Goal: Check status

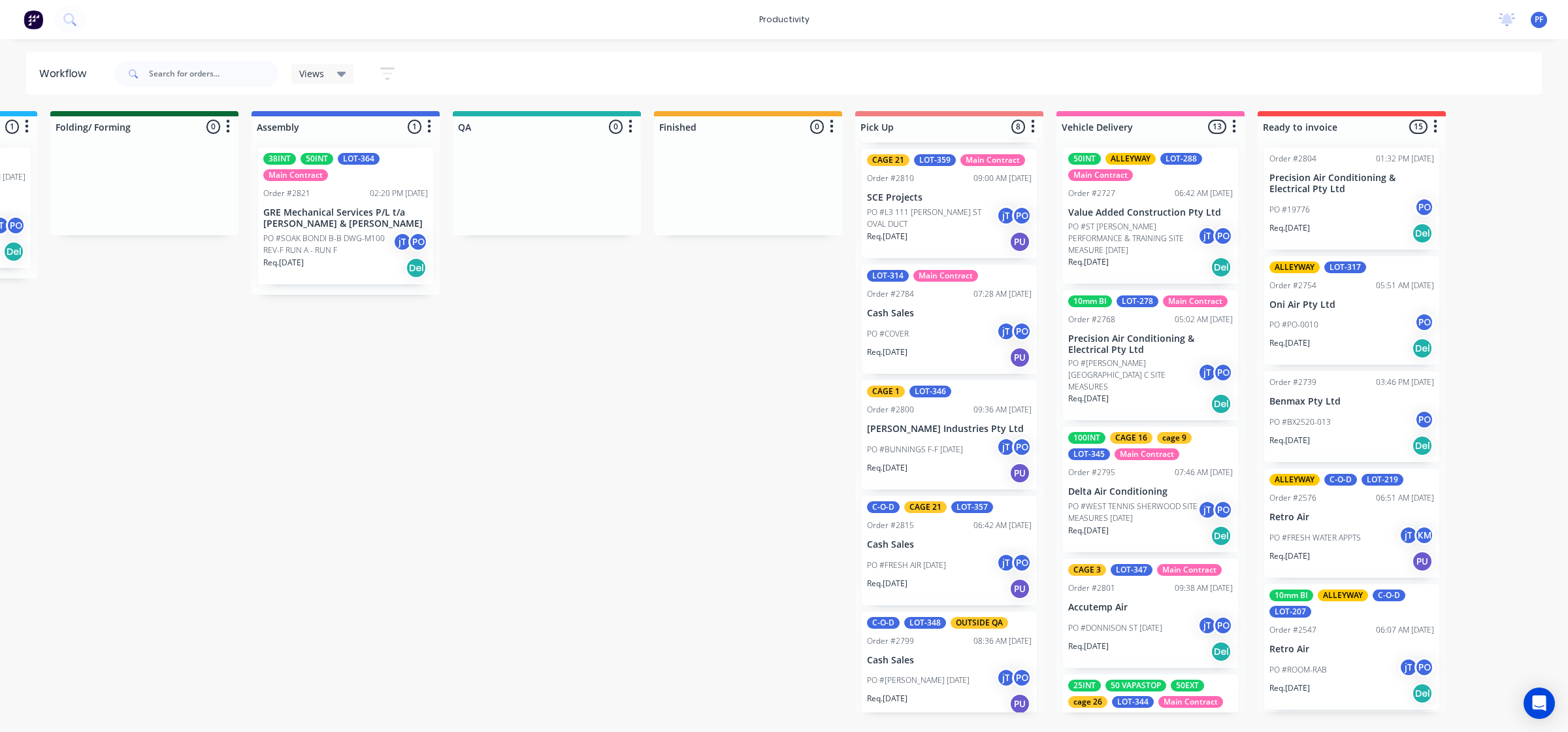
scroll to position [350, 0]
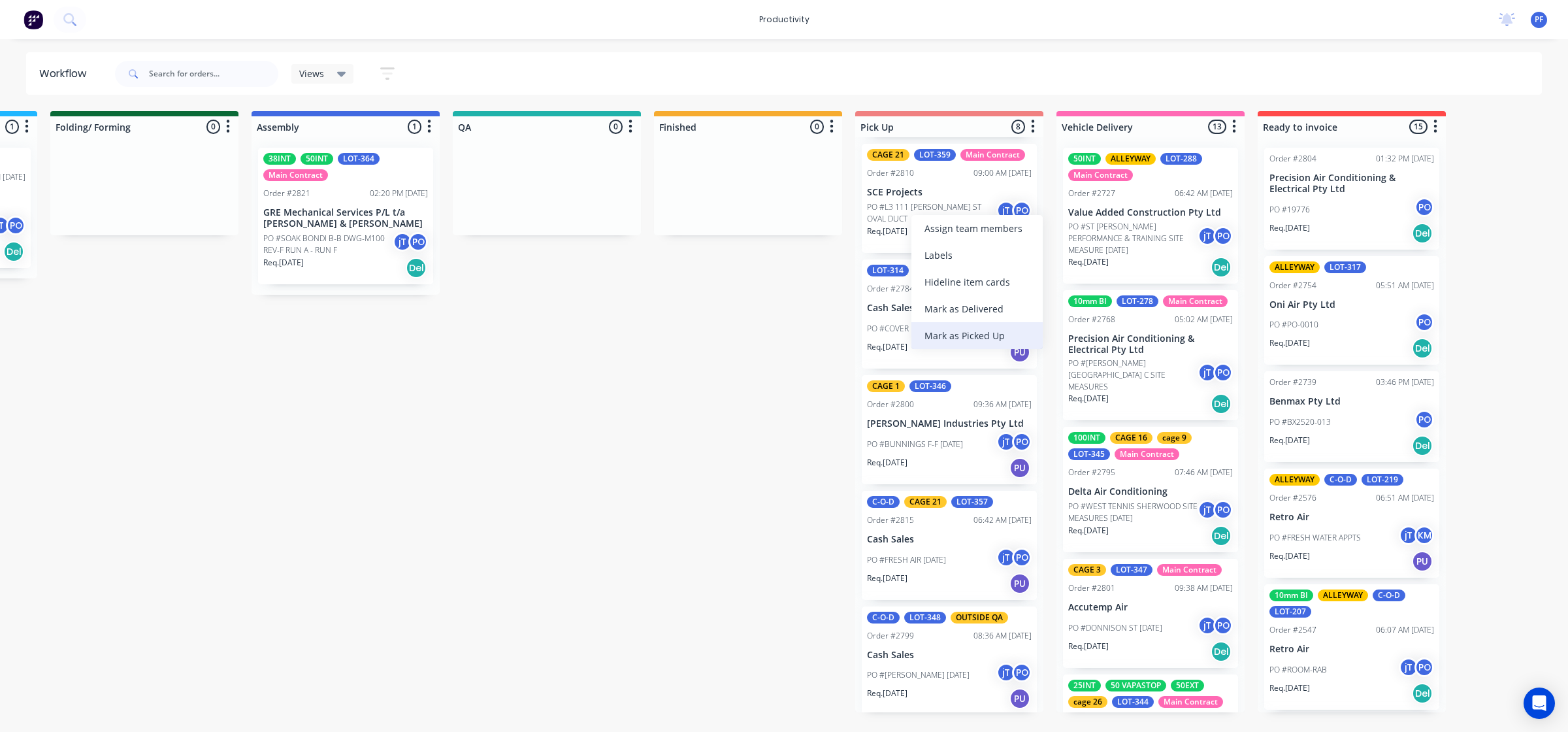
click at [969, 332] on div "Mark as Picked Up" at bounding box center [977, 335] width 132 height 27
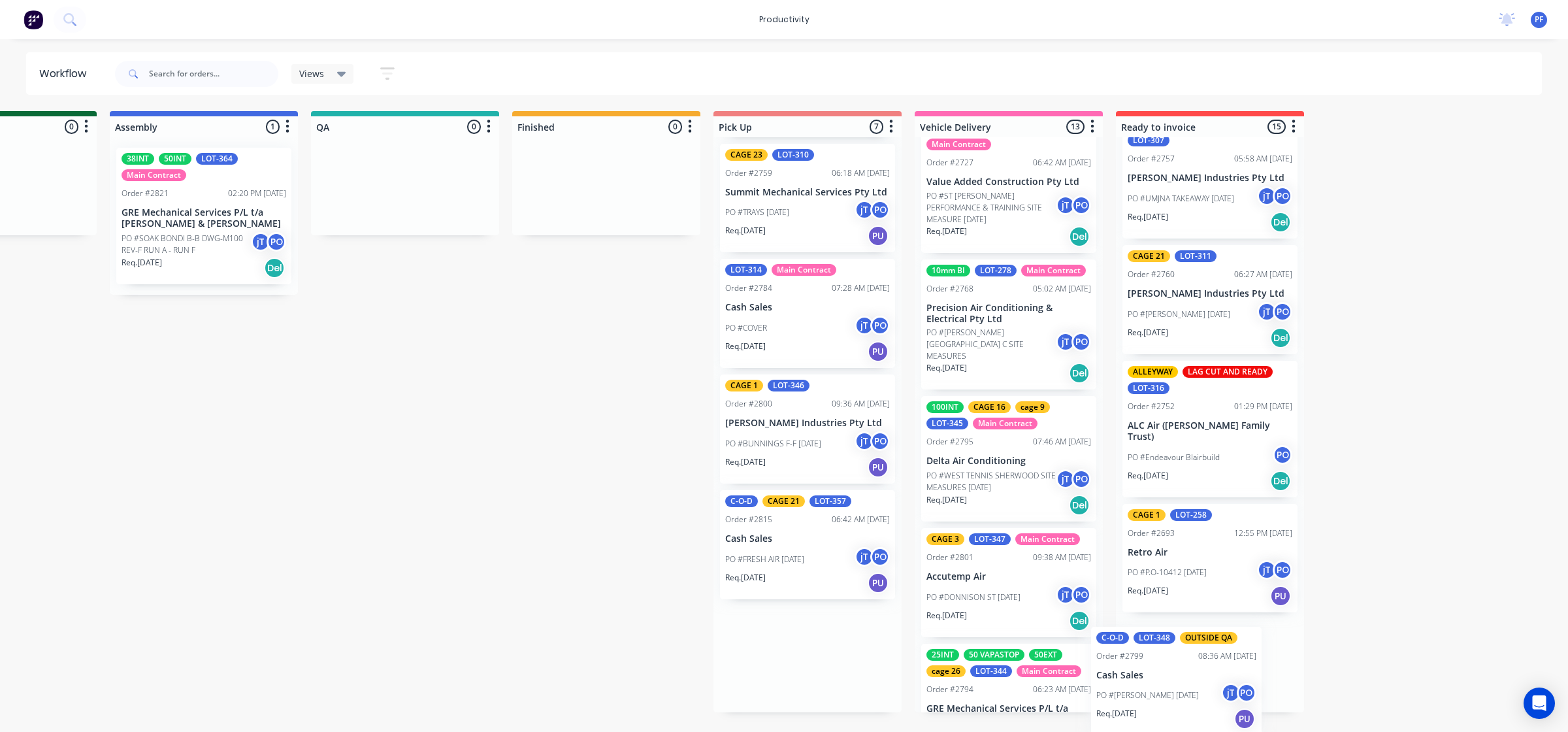
scroll to position [0, 931]
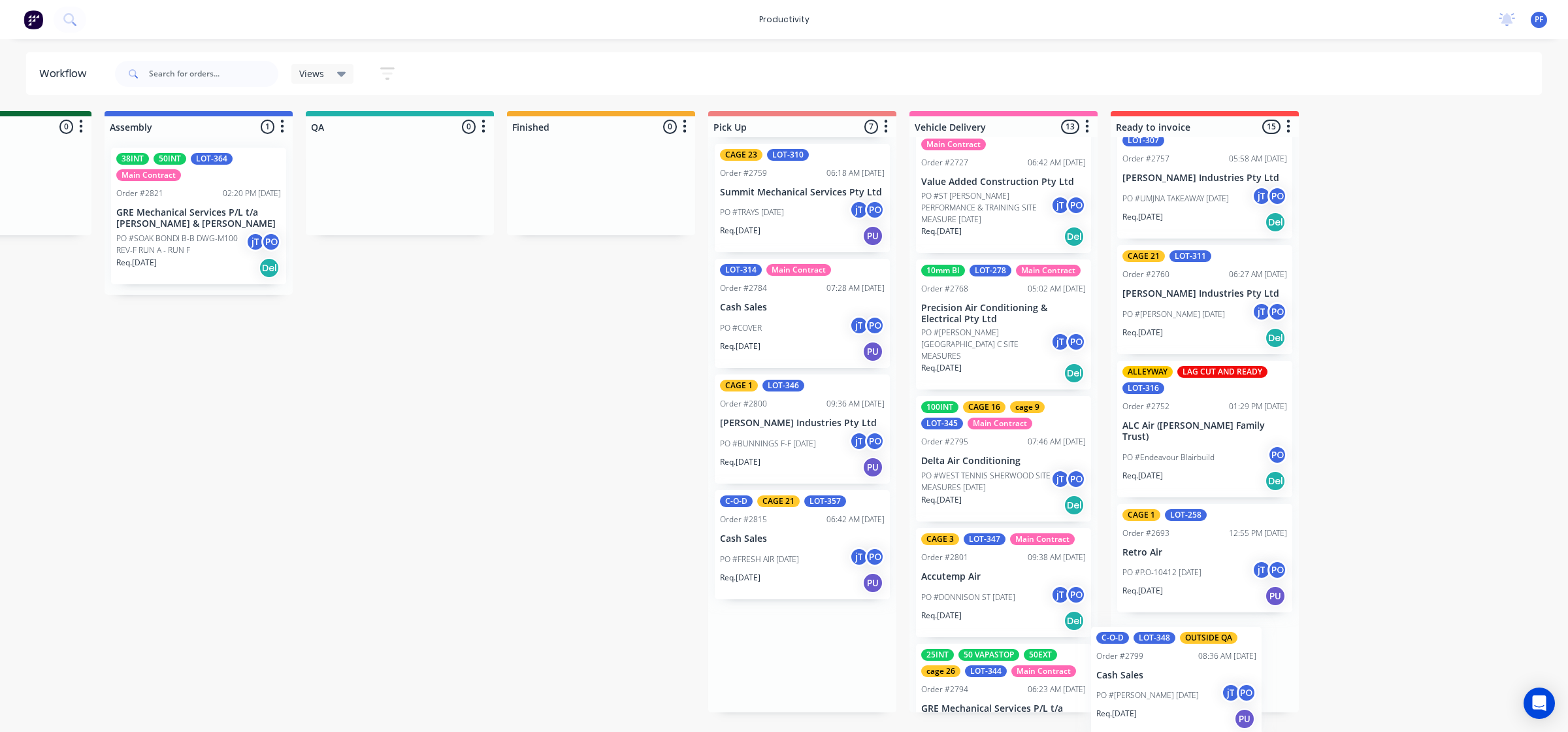
drag, startPoint x: 984, startPoint y: 684, endPoint x: 1236, endPoint y: 686, distance: 252.0
click at [1236, 687] on div "Submitted 33 Order #240 10:47 AM [DATE] Retro Air PO #Freshwater Apts PO Req. […" at bounding box center [340, 411] width 2558 height 601
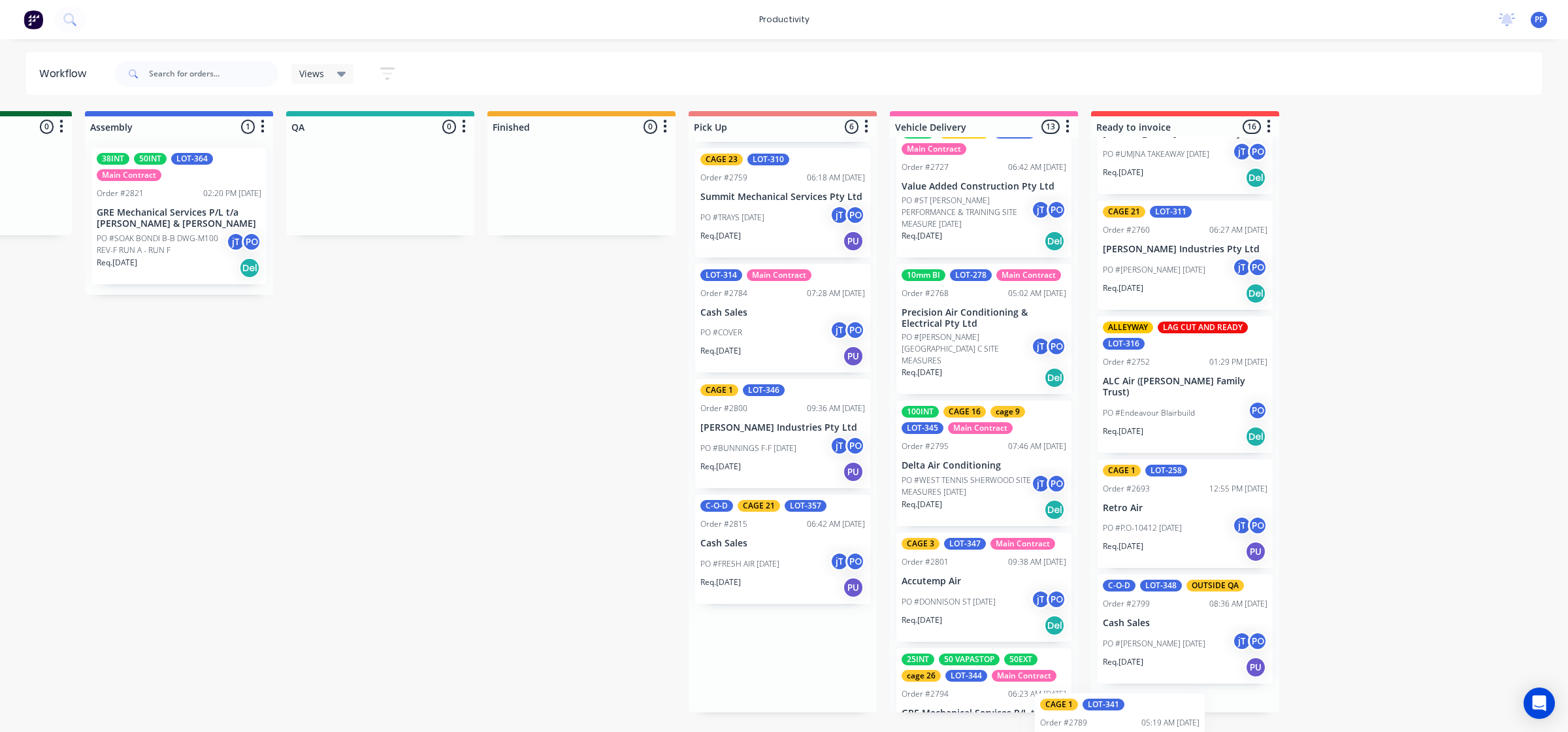
scroll to position [1427, 0]
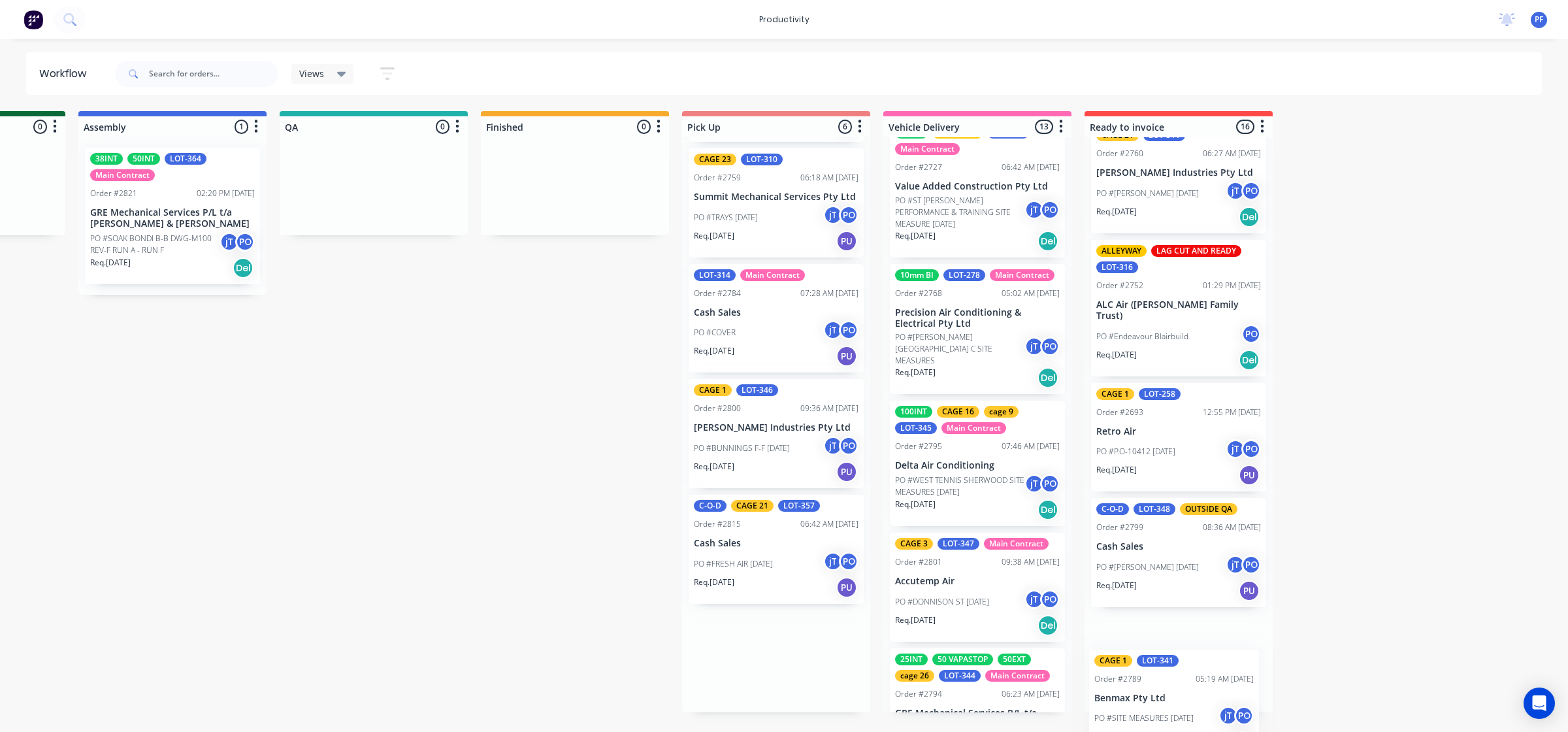
drag, startPoint x: 753, startPoint y: 216, endPoint x: 1166, endPoint y: 665, distance: 610.1
click at [1166, 667] on div "Submitted 33 Order #240 10:47 AM [DATE] Retro Air PO #Freshwater Apts PO Req. […" at bounding box center [313, 411] width 2558 height 601
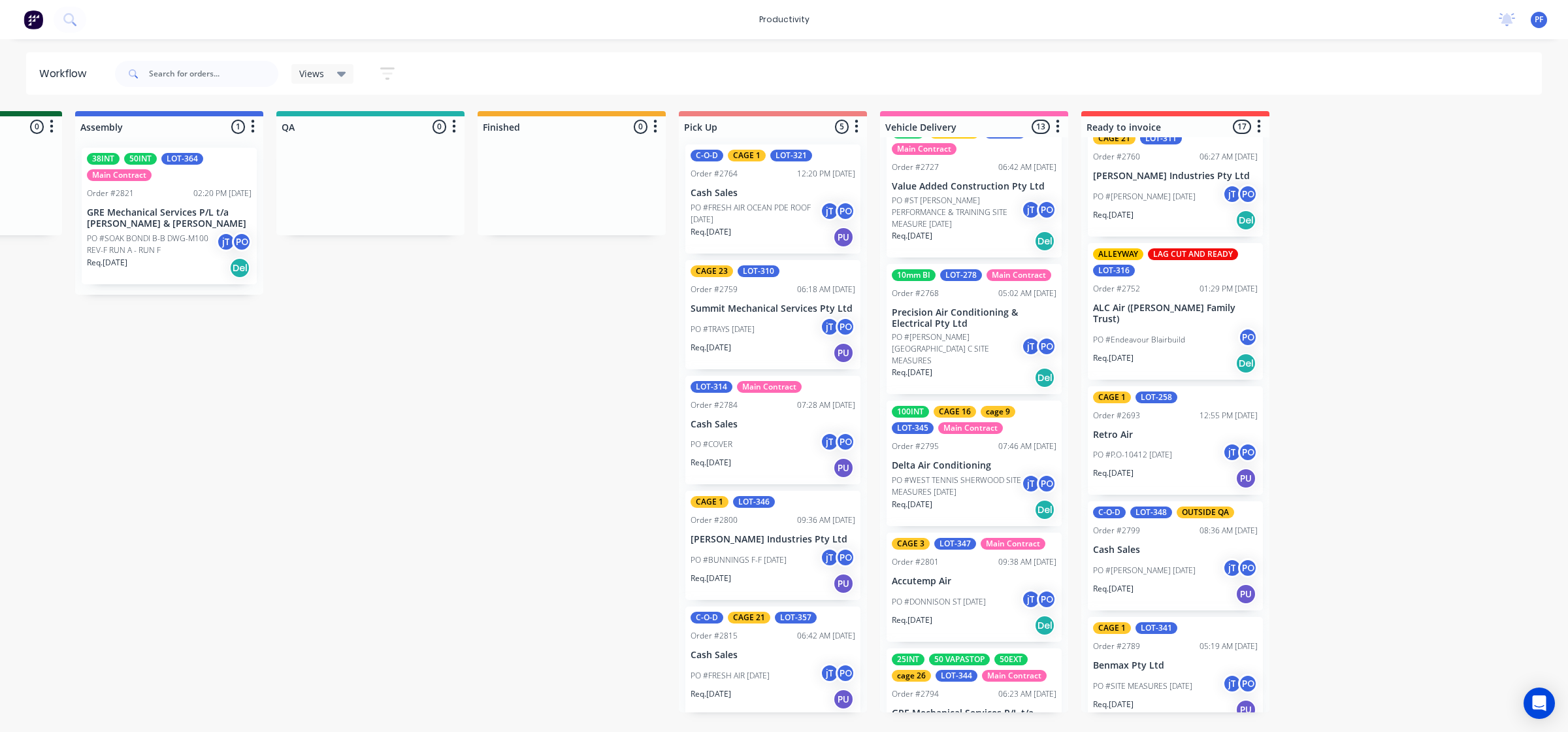
scroll to position [4, 0]
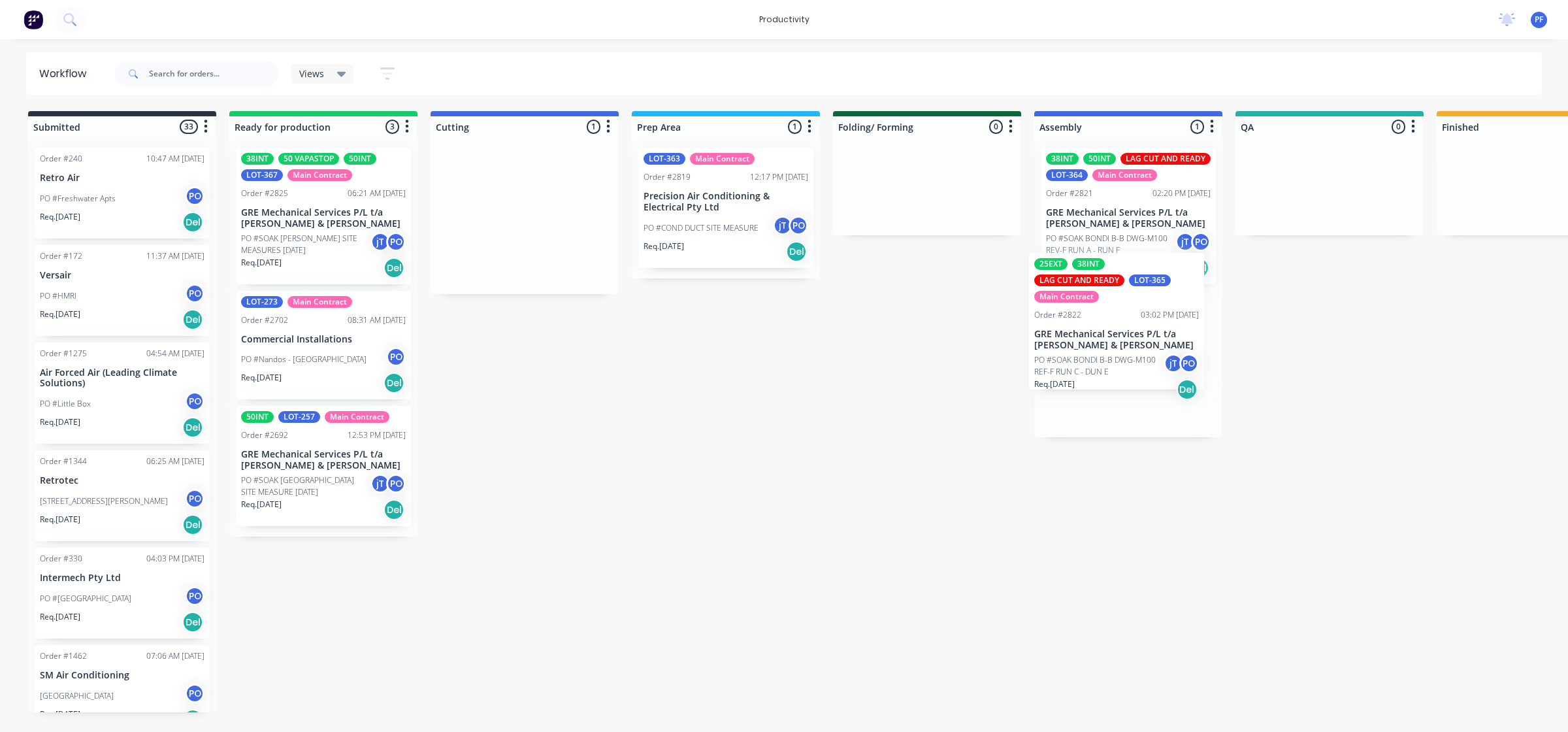
drag, startPoint x: 504, startPoint y: 240, endPoint x: 1125, endPoint y: 360, distance: 632.5
click at [1113, 351] on div "Submitted 33 Order #240 10:47 AM 24/09/24 Retro Air PO #Freshwater Apts PO Req.…" at bounding box center [1269, 411] width 2558 height 601
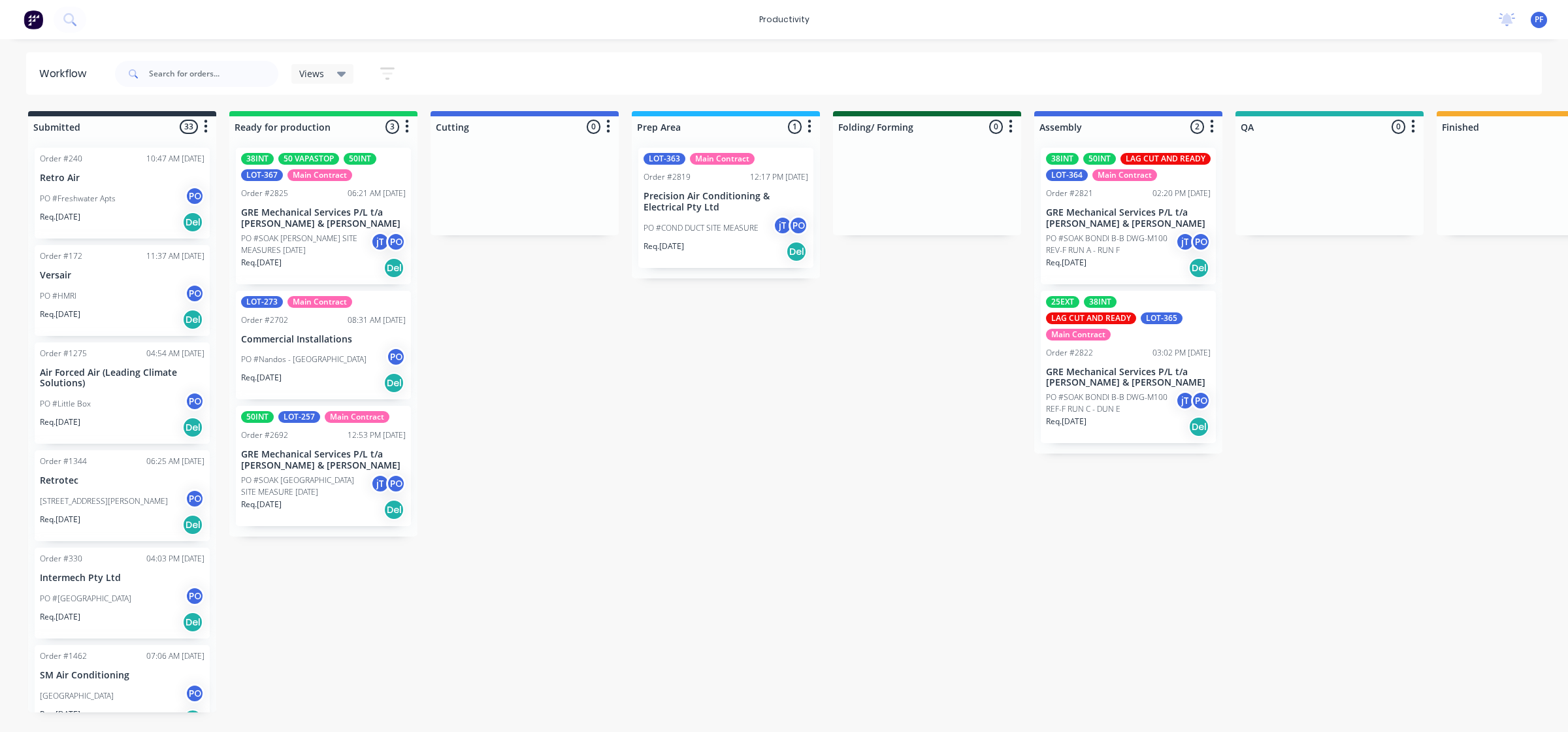
click at [1152, 193] on div "02:20 PM [DATE]" at bounding box center [1181, 193] width 58 height 12
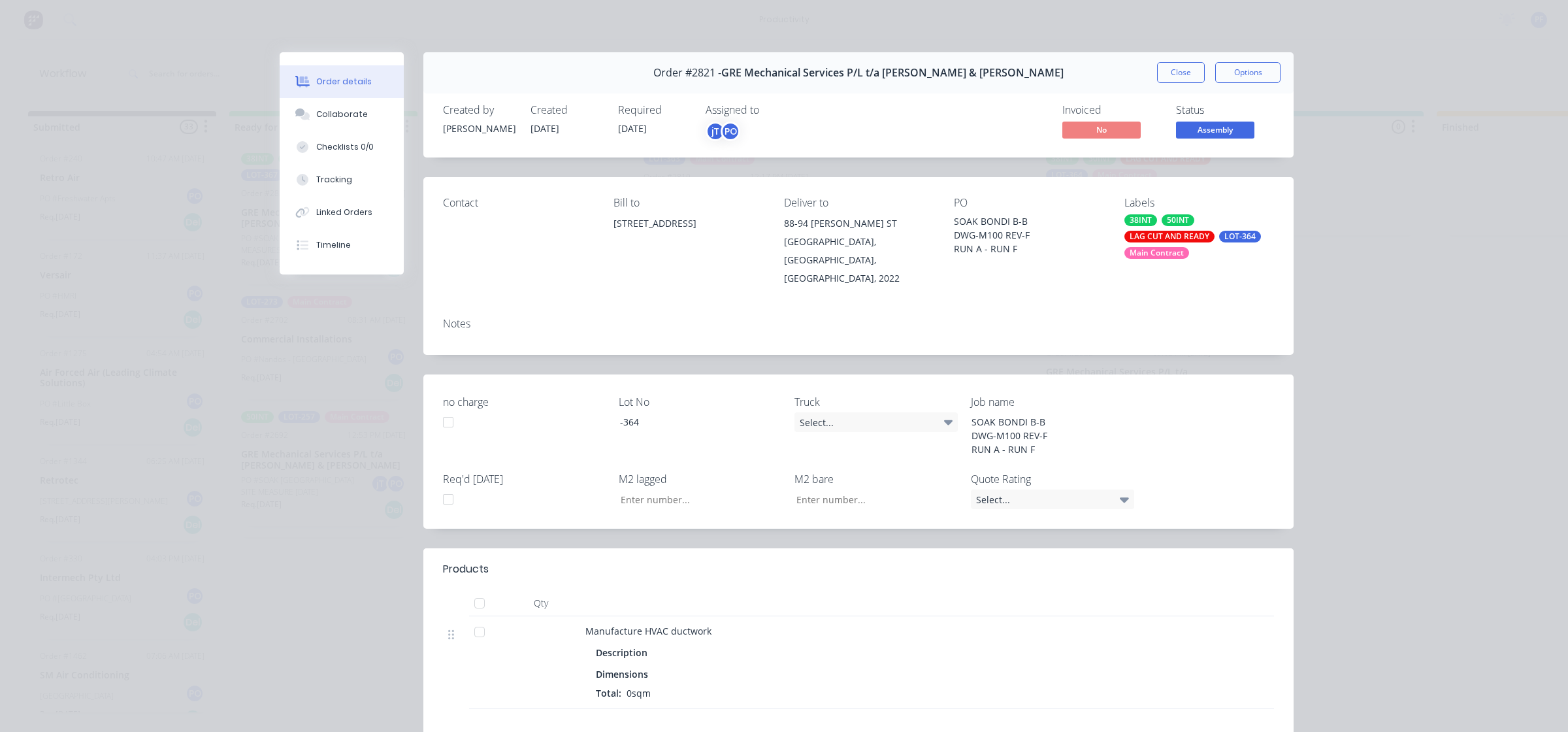
drag, startPoint x: 1207, startPoint y: 236, endPoint x: 1307, endPoint y: 249, distance: 100.8
click at [1207, 237] on div "38INT 50INT LAG CUT AND READY LOT-364 Main Contract" at bounding box center [1199, 236] width 150 height 45
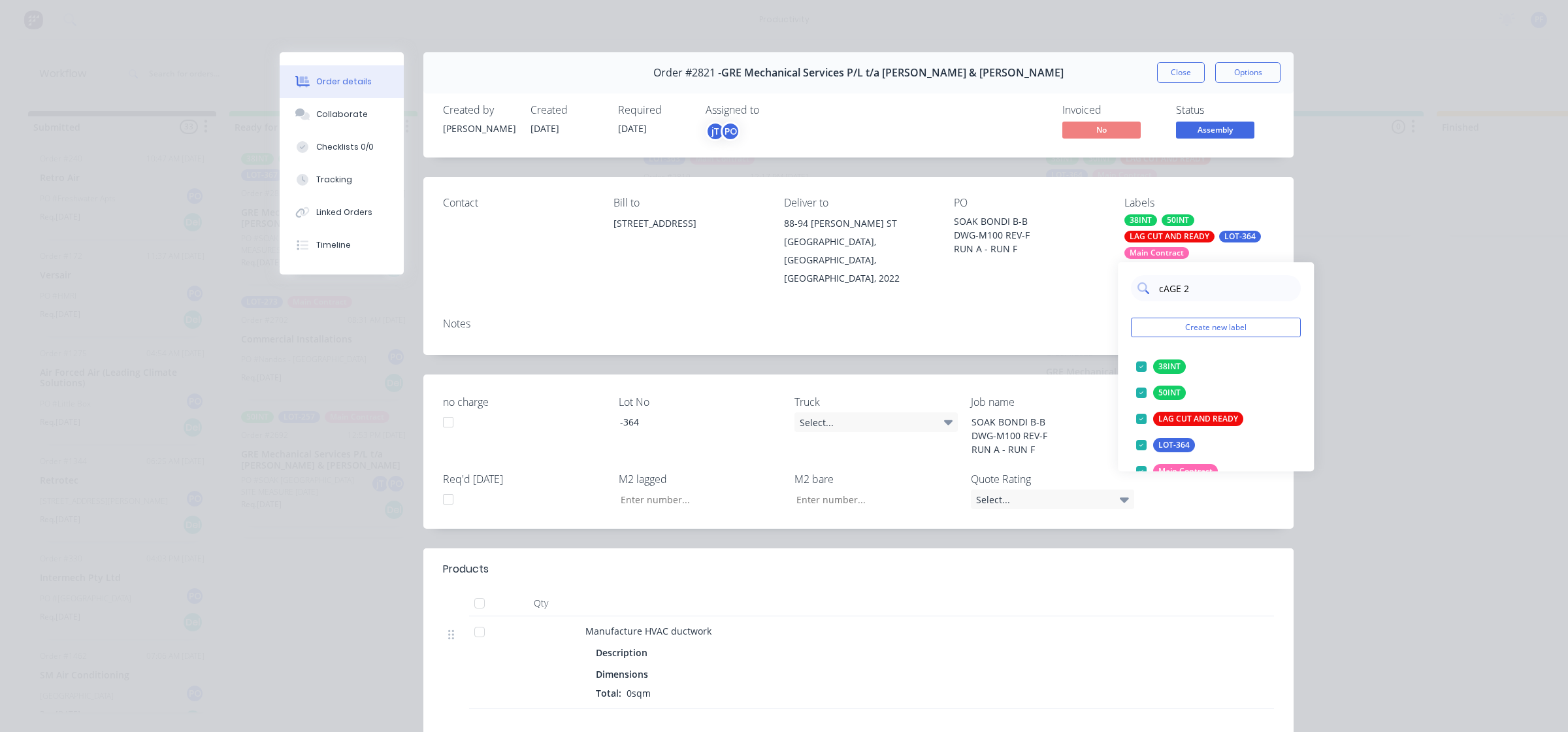
type input "cAGE 23"
click at [1144, 367] on div at bounding box center [1141, 366] width 26 height 26
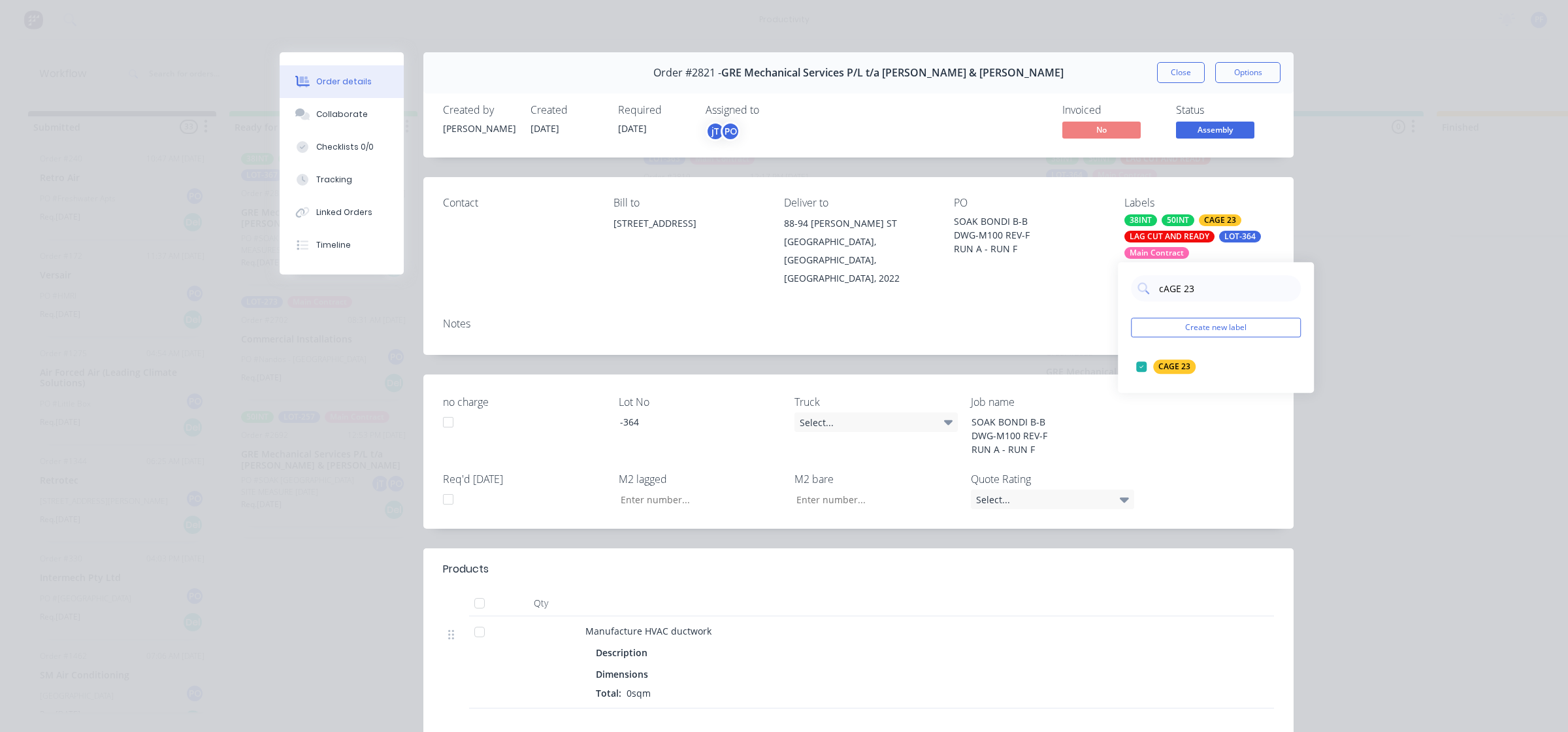
click at [1083, 315] on div "Notes" at bounding box center [858, 331] width 870 height 48
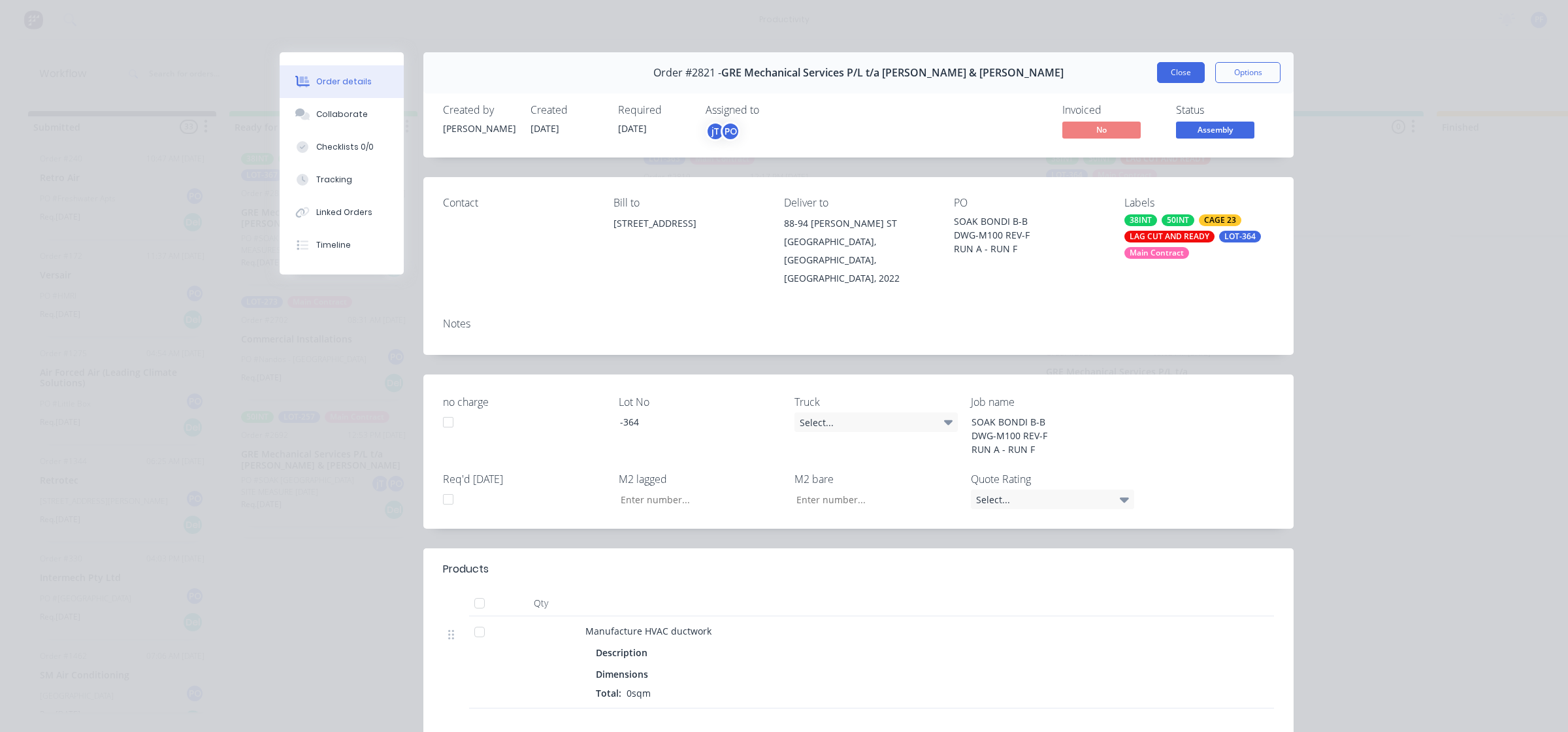
drag, startPoint x: 1167, startPoint y: 69, endPoint x: 1199, endPoint y: 167, distance: 103.1
click at [1169, 69] on button "Close" at bounding box center [1181, 72] width 48 height 21
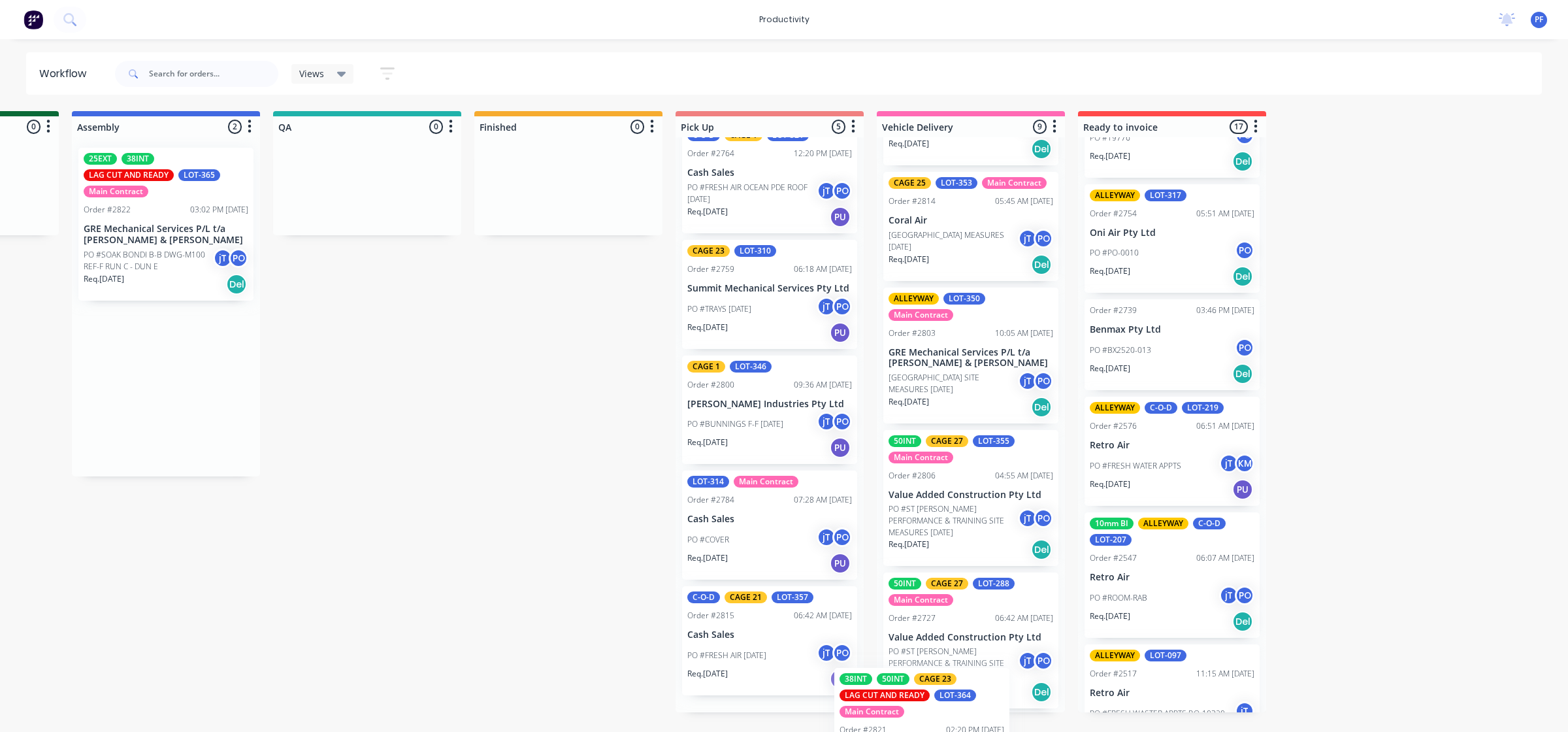
scroll to position [4, 0]
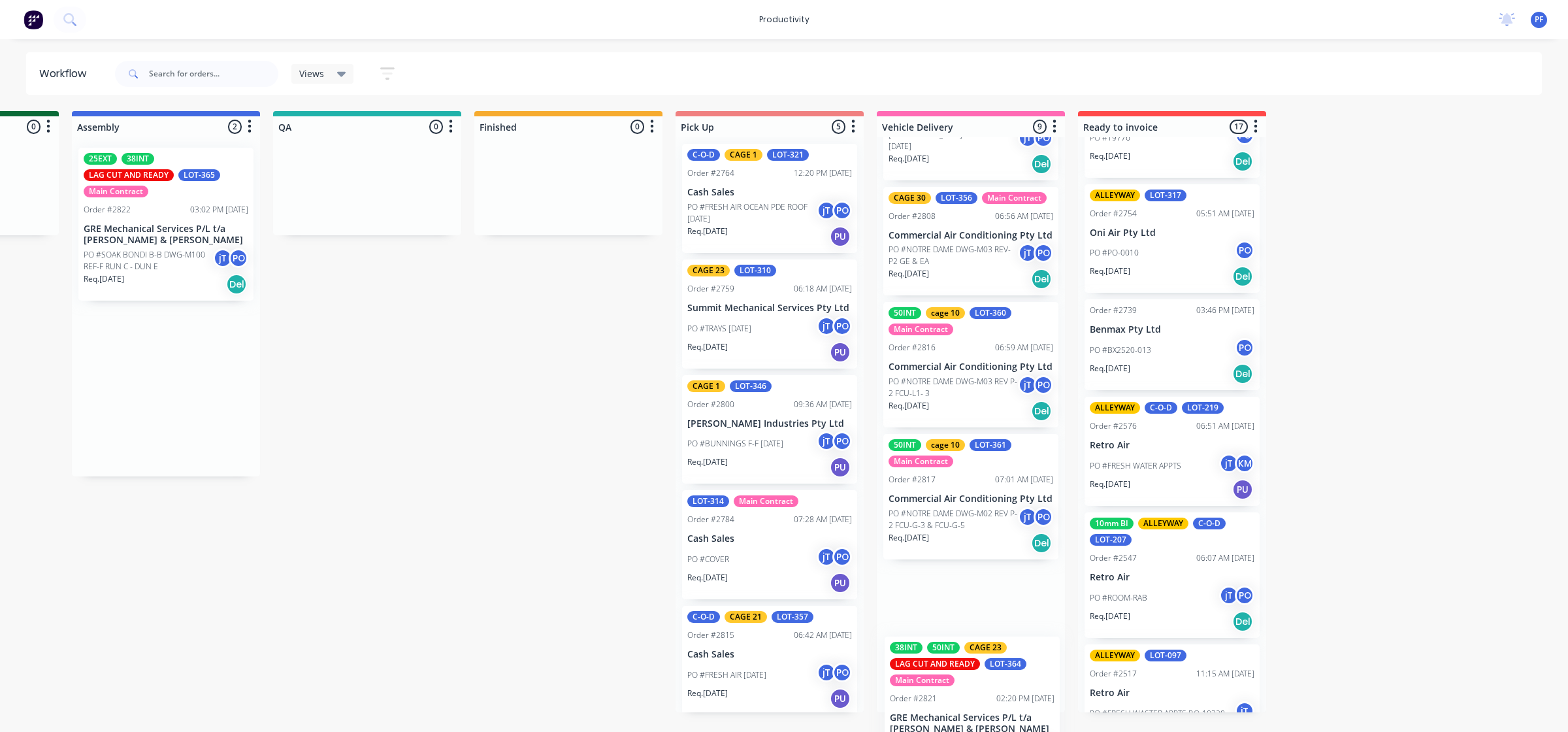
drag, startPoint x: 1104, startPoint y: 226, endPoint x: 980, endPoint y: 689, distance: 479.3
click at [980, 689] on div "Submitted 33 Order #240 10:47 AM 24/09/24 Retro Air PO #Freshwater Apts PO Req.…" at bounding box center [307, 411] width 2558 height 601
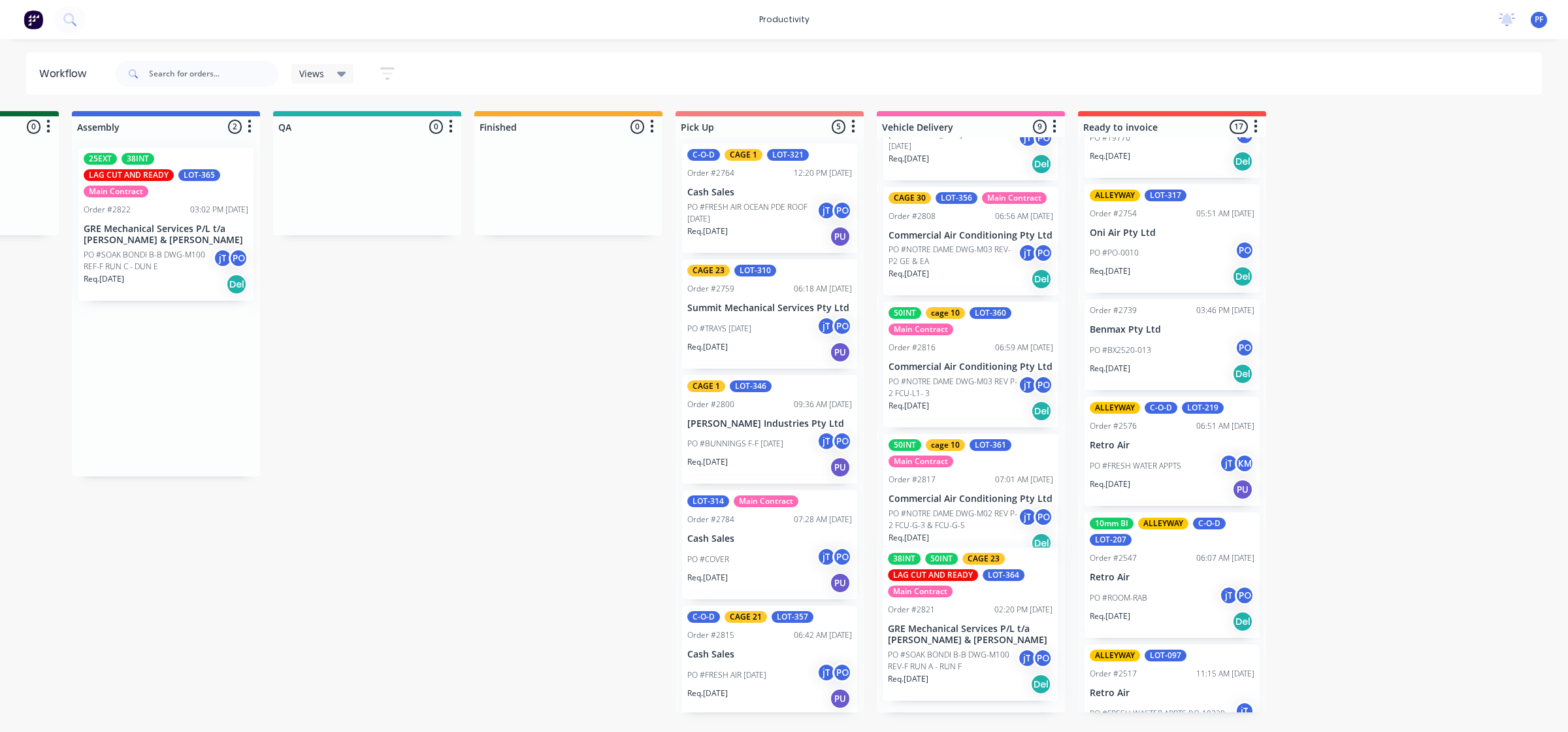
scroll to position [761, 0]
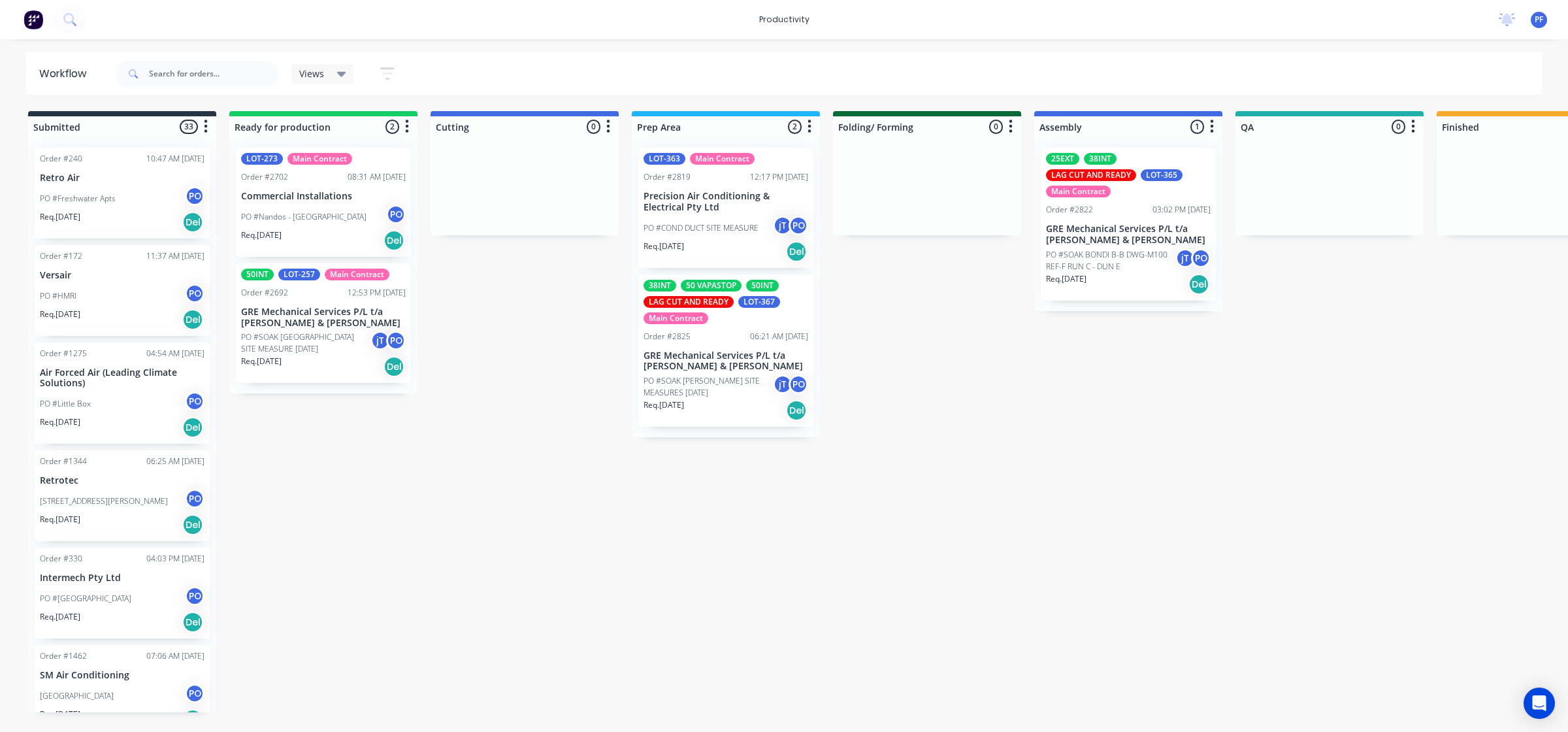
click at [1142, 224] on p "GRE Mechanical Services P/L t/a [PERSON_NAME] & [PERSON_NAME]" at bounding box center [1128, 235] width 164 height 22
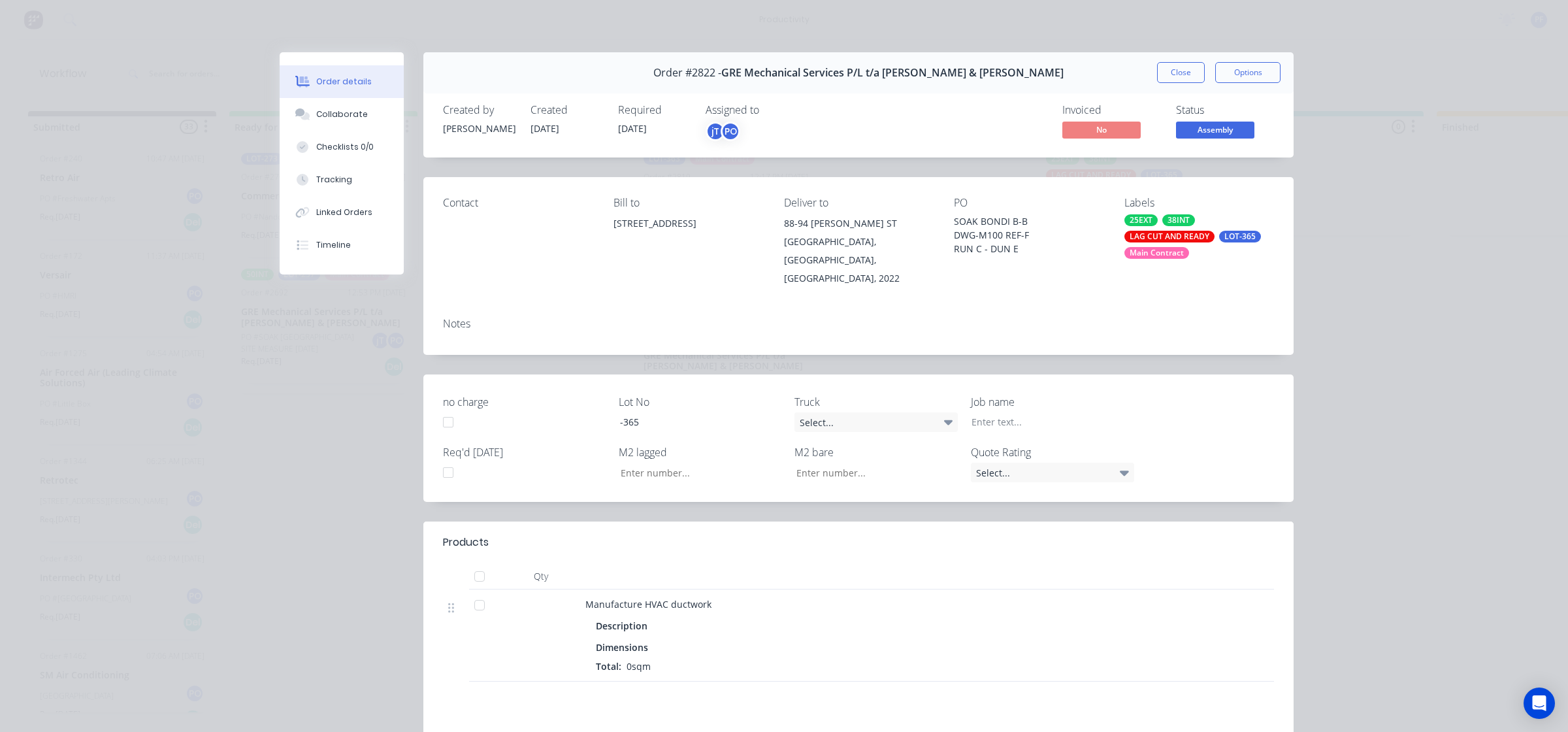
drag, startPoint x: 1150, startPoint y: 224, endPoint x: 1058, endPoint y: 304, distance: 121.9
click at [974, 259] on div "PO SOAK BONDI B-B DWG-M100 REF-F RUN C - DUN E" at bounding box center [1028, 242] width 150 height 91
click at [1163, 242] on div "LAG CUT AND READY" at bounding box center [1169, 237] width 90 height 12
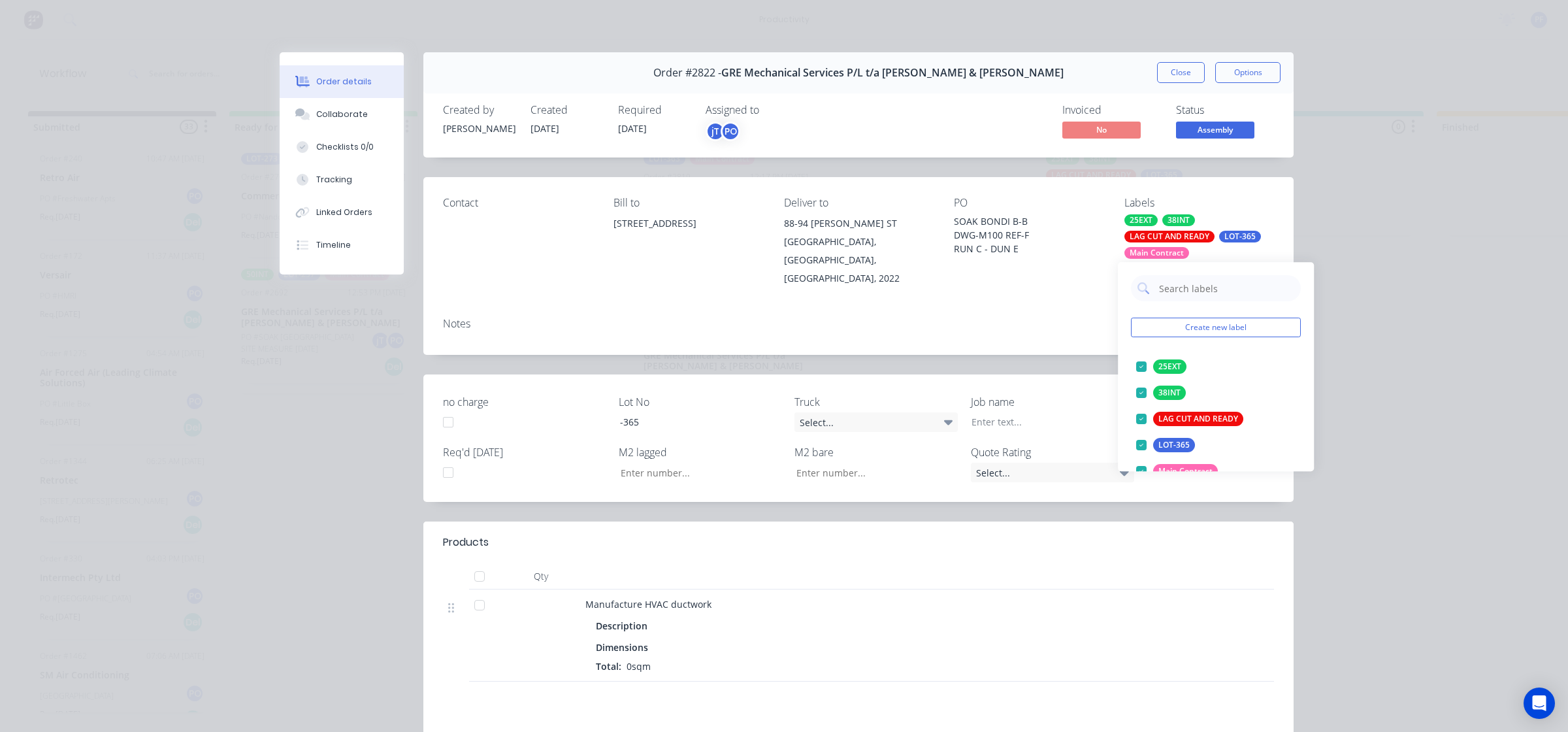
click at [1184, 286] on input "text" at bounding box center [1226, 288] width 137 height 26
type input "CAGE 11"
drag, startPoint x: 1140, startPoint y: 369, endPoint x: 1095, endPoint y: 311, distance: 73.4
click at [1138, 367] on div at bounding box center [1141, 366] width 26 height 26
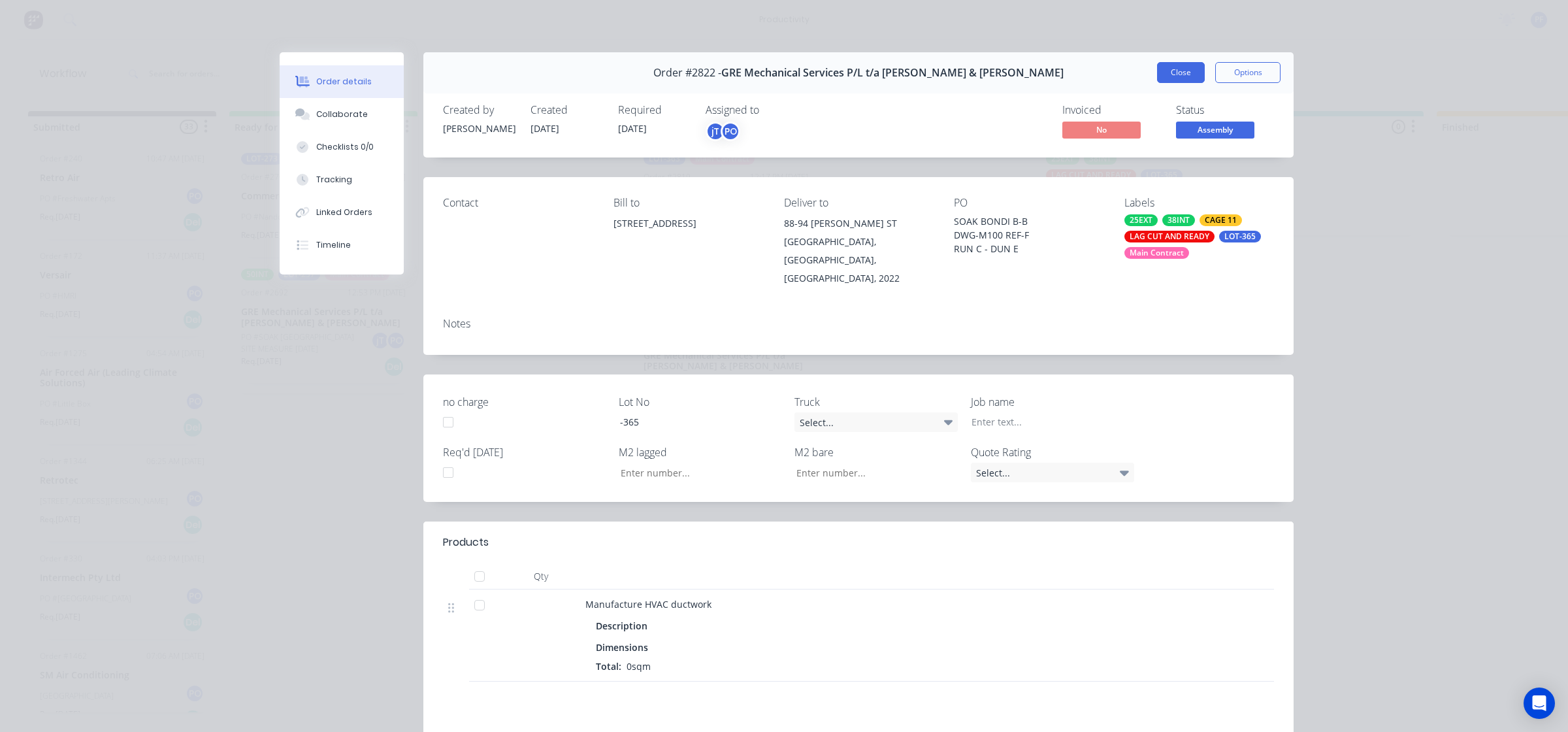
drag, startPoint x: 1095, startPoint y: 308, endPoint x: 1180, endPoint y: 67, distance: 255.6
click at [1180, 67] on button "Close" at bounding box center [1181, 72] width 48 height 21
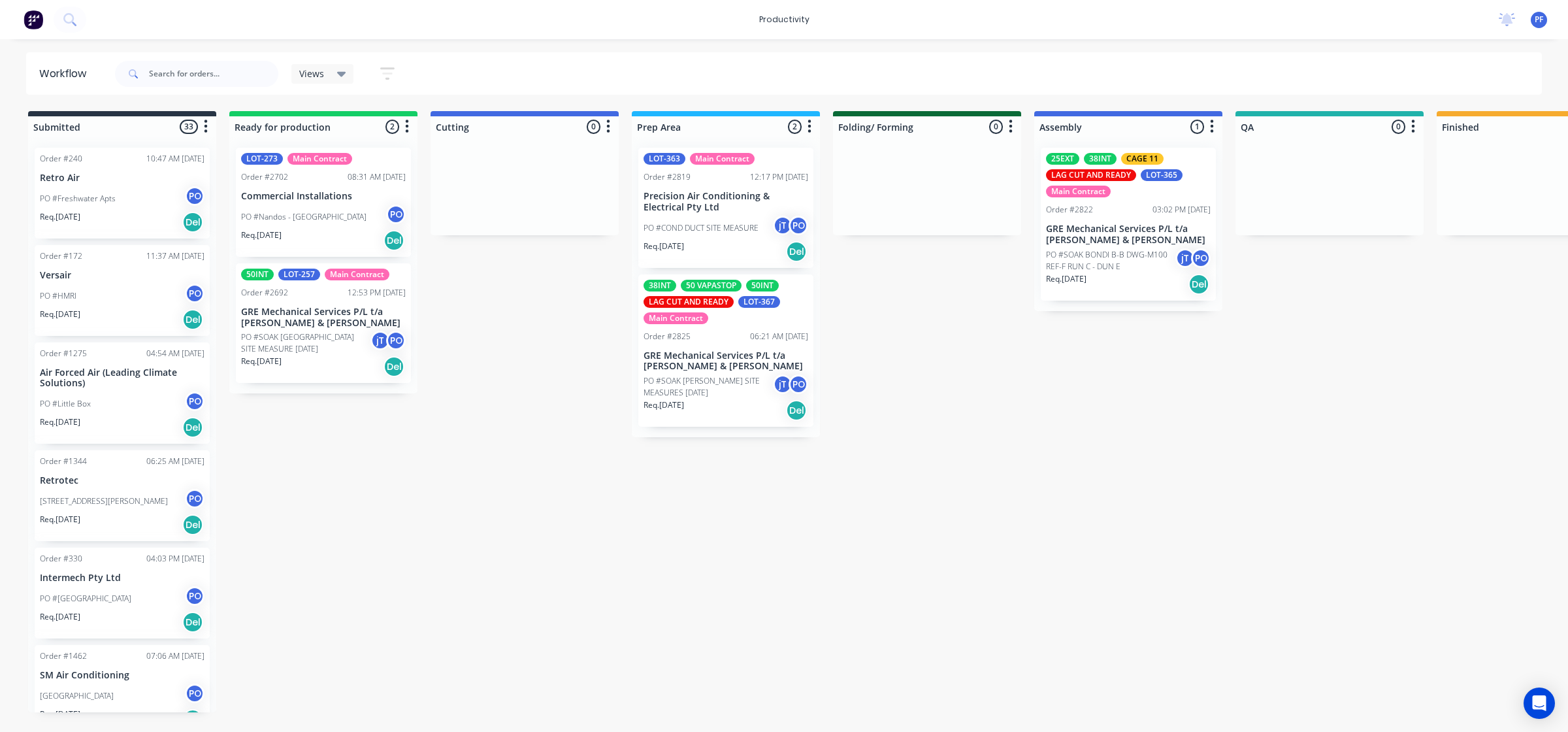
click at [1179, 70] on div "Views Save new view None (Default) edit Assembly edit Dispatch edit Invoicing e…" at bounding box center [827, 74] width 1430 height 40
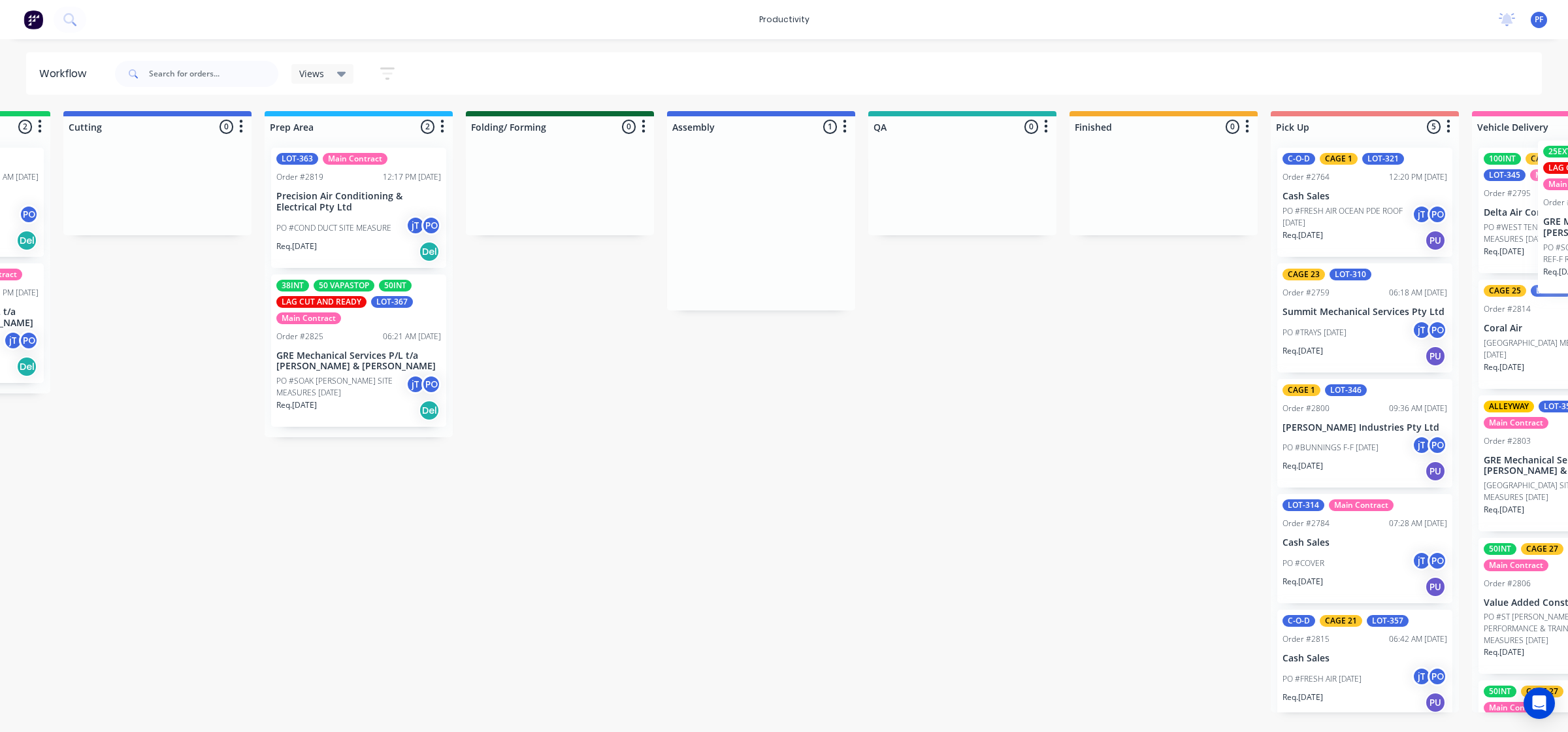
scroll to position [0, 490]
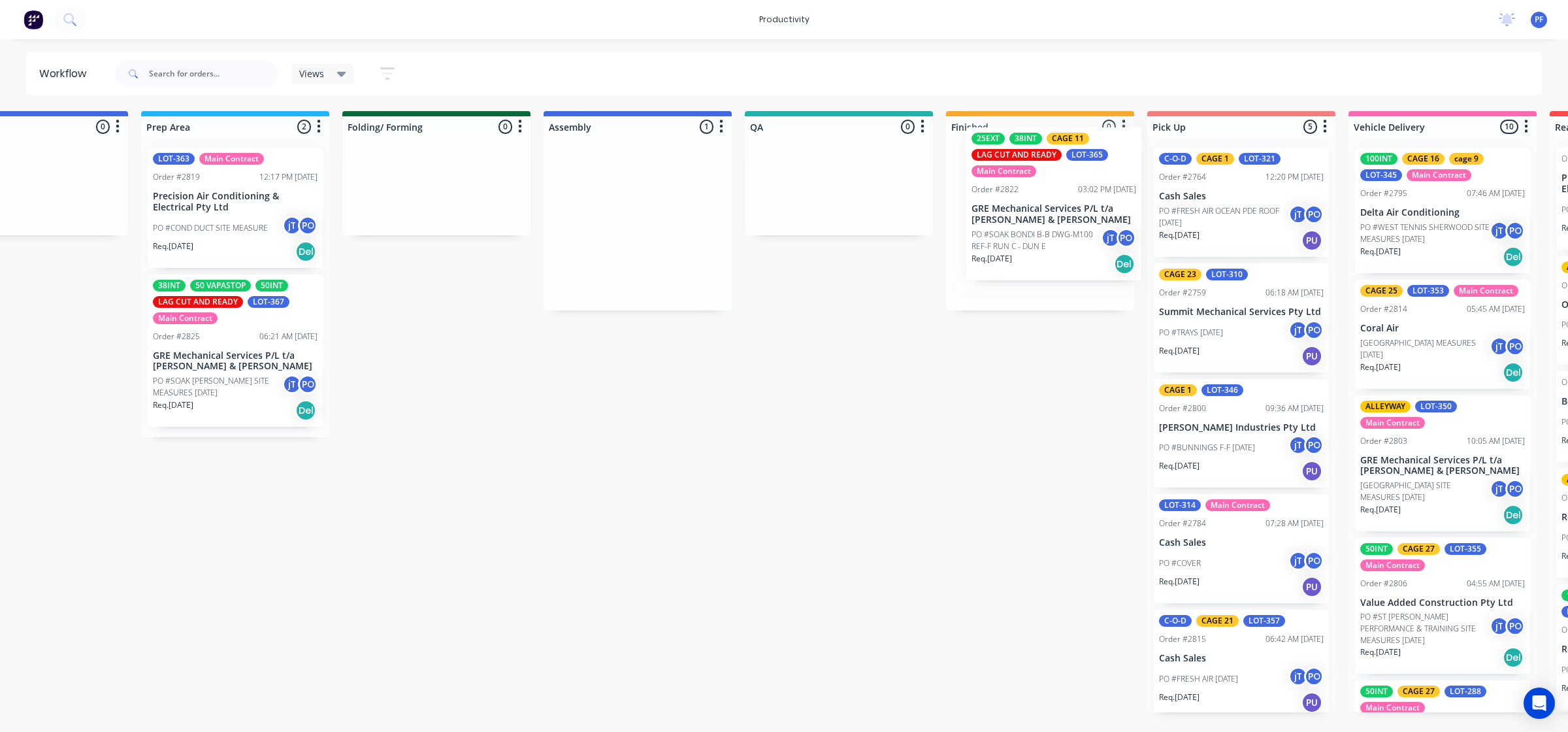
drag, startPoint x: 1125, startPoint y: 233, endPoint x: 889, endPoint y: 220, distance: 236.4
click at [1070, 206] on div "Submitted 33 Order #240 10:47 AM [DATE] Retro Air PO #Freshwater Apts PO Req. […" at bounding box center [779, 411] width 2558 height 601
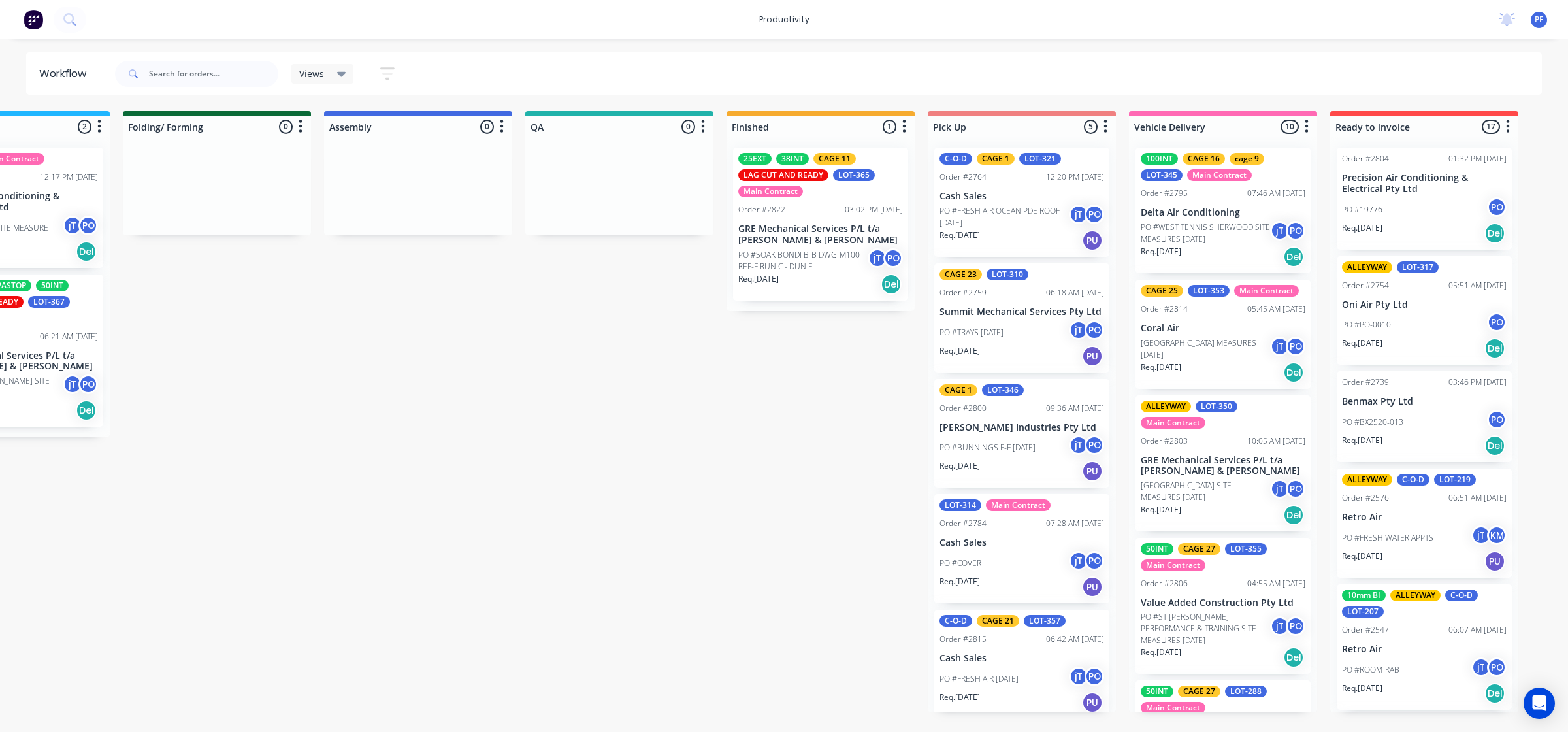
click at [797, 204] on div "25EXT 38INT CAGE 11 LAG CUT AND READY LOT-365 Main Contract Order #2822 03:02 P…" at bounding box center [820, 223] width 188 height 173
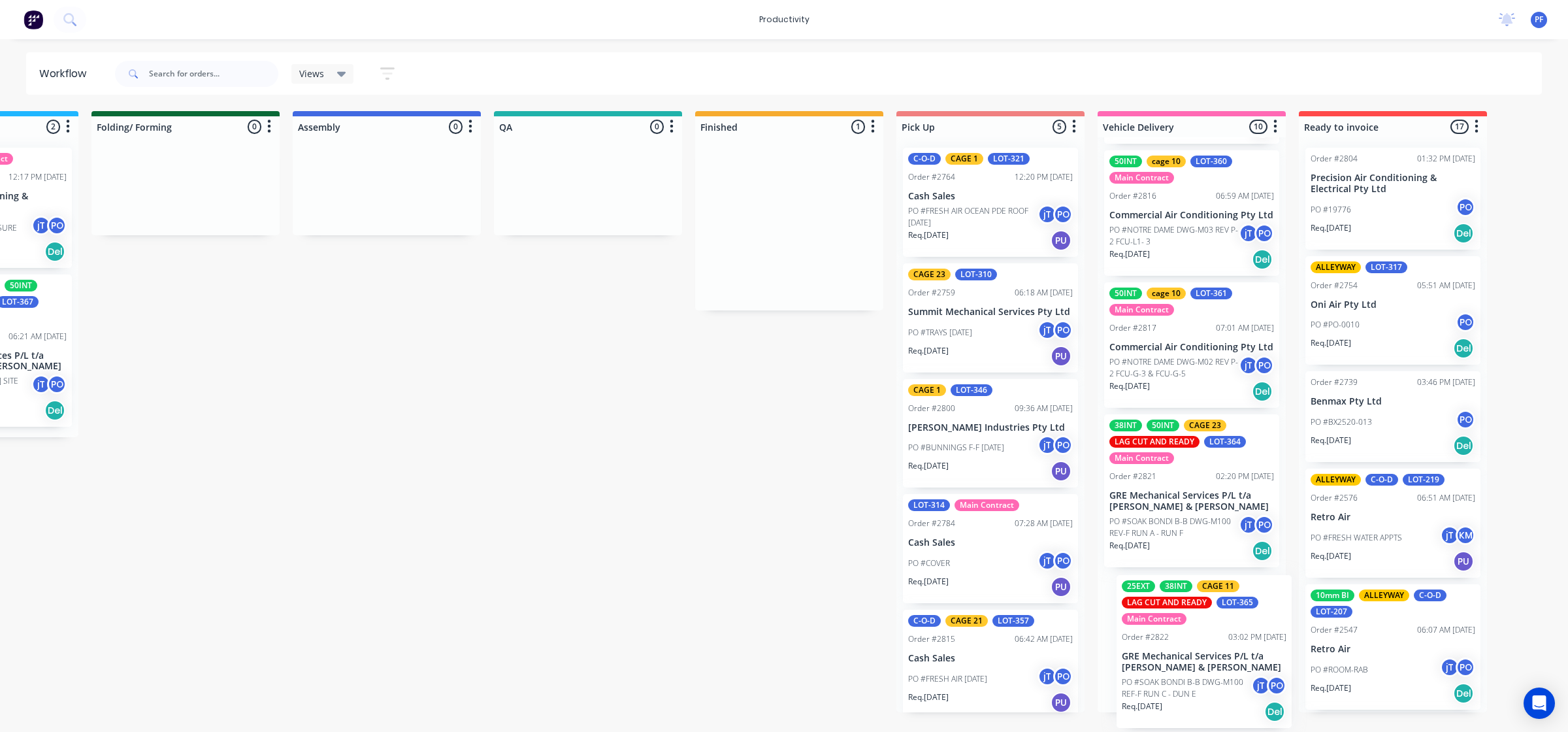
scroll to position [0, 751]
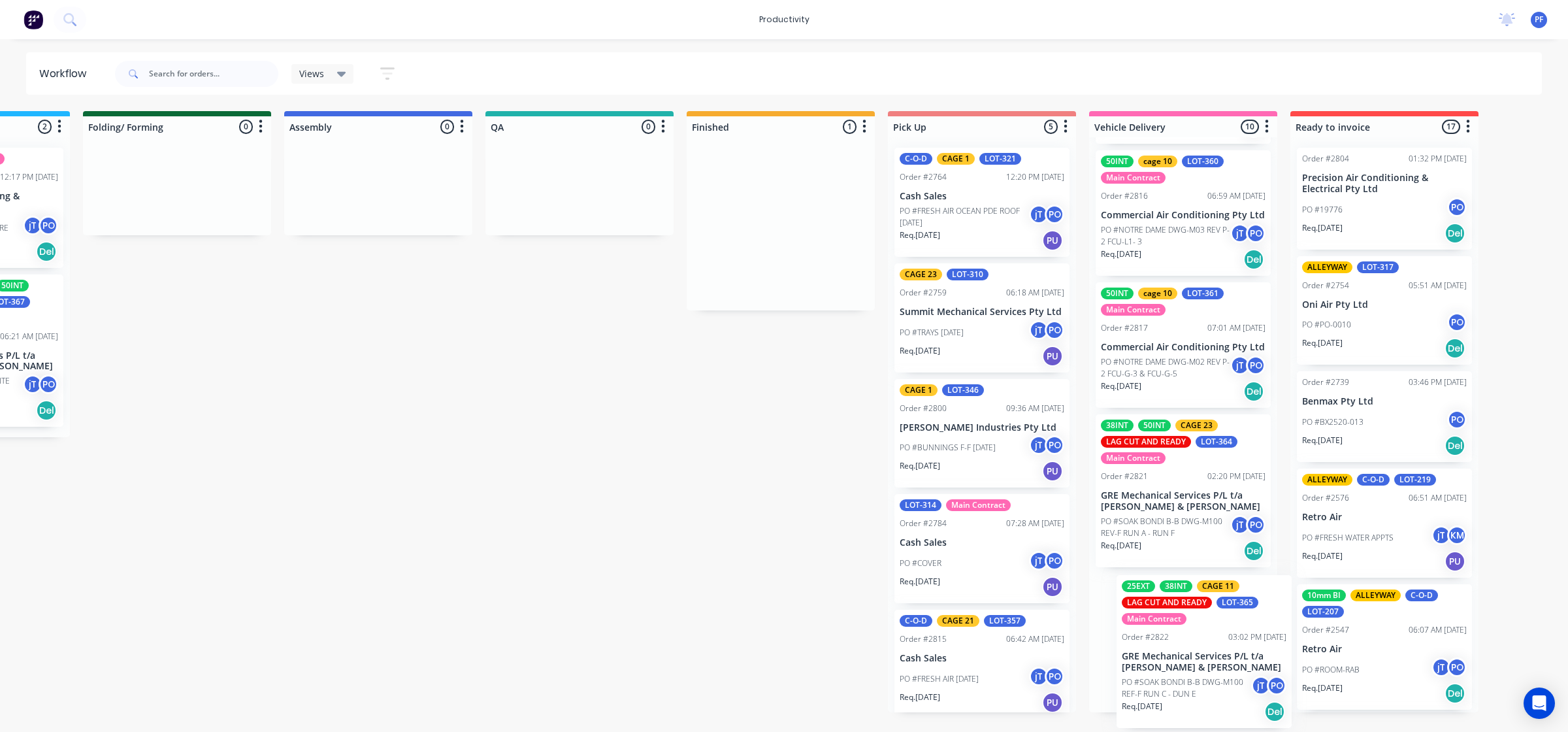
drag, startPoint x: 810, startPoint y: 224, endPoint x: 1190, endPoint y: 648, distance: 569.4
click at [1190, 648] on div "Submitted 33 Order #240 10:47 AM [DATE] Retro Air PO #Freshwater Apts PO Req. […" at bounding box center [519, 411] width 2558 height 601
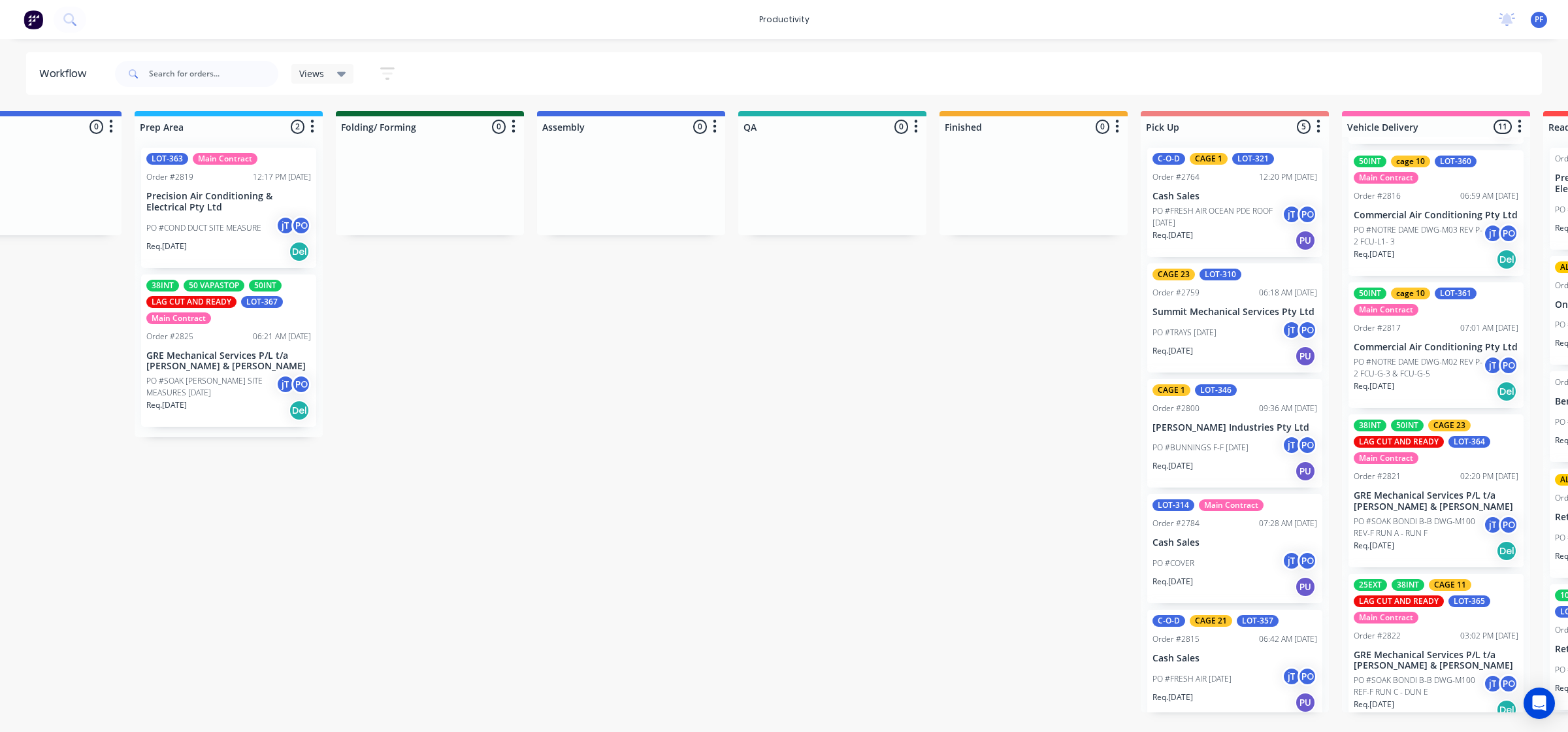
scroll to position [0, 186]
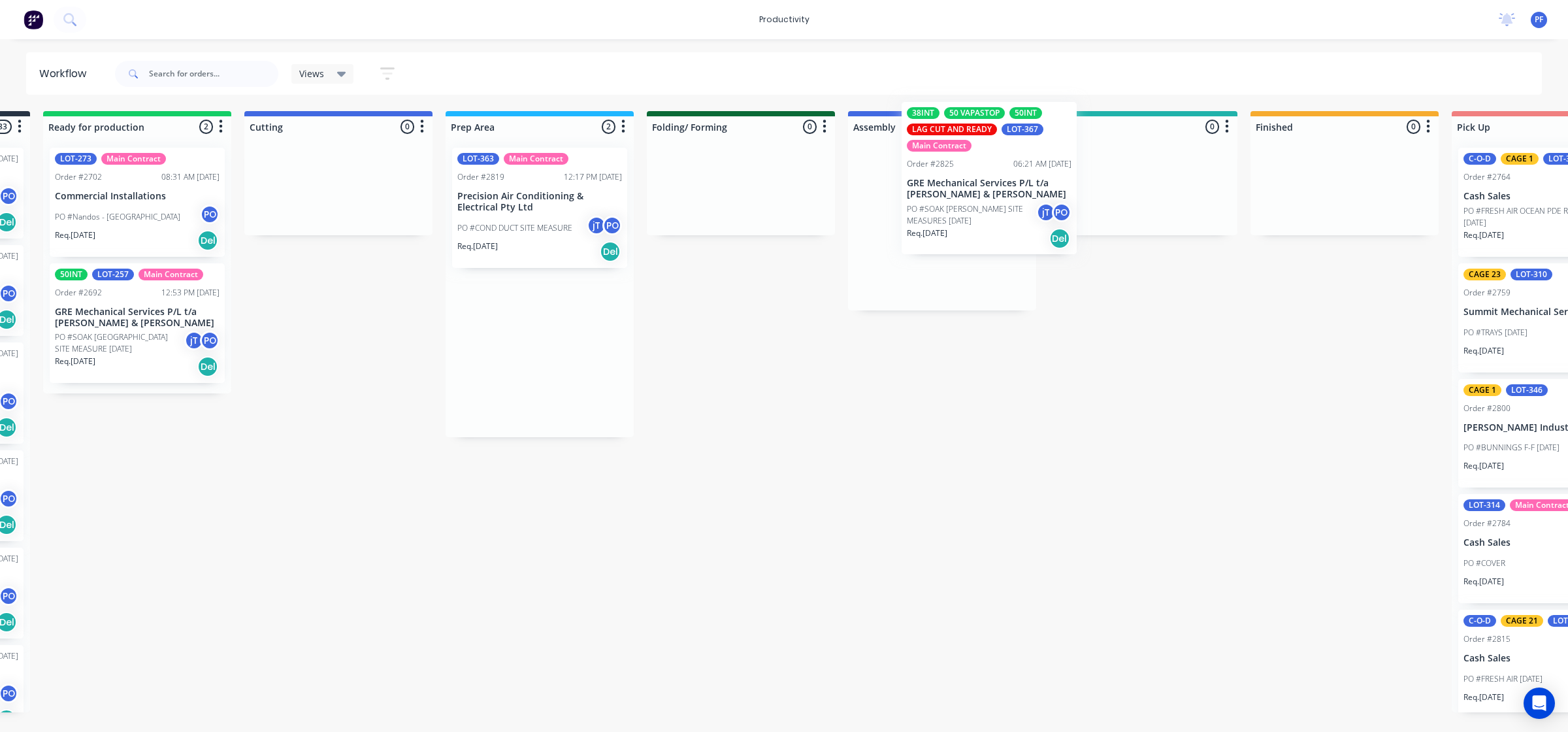
drag, startPoint x: 547, startPoint y: 360, endPoint x: 966, endPoint y: 193, distance: 451.1
click at [970, 195] on div "Submitted 33 Order #240 10:47 AM [DATE] Retro Air PO #Freshwater Apts PO Req. […" at bounding box center [1083, 411] width 2558 height 601
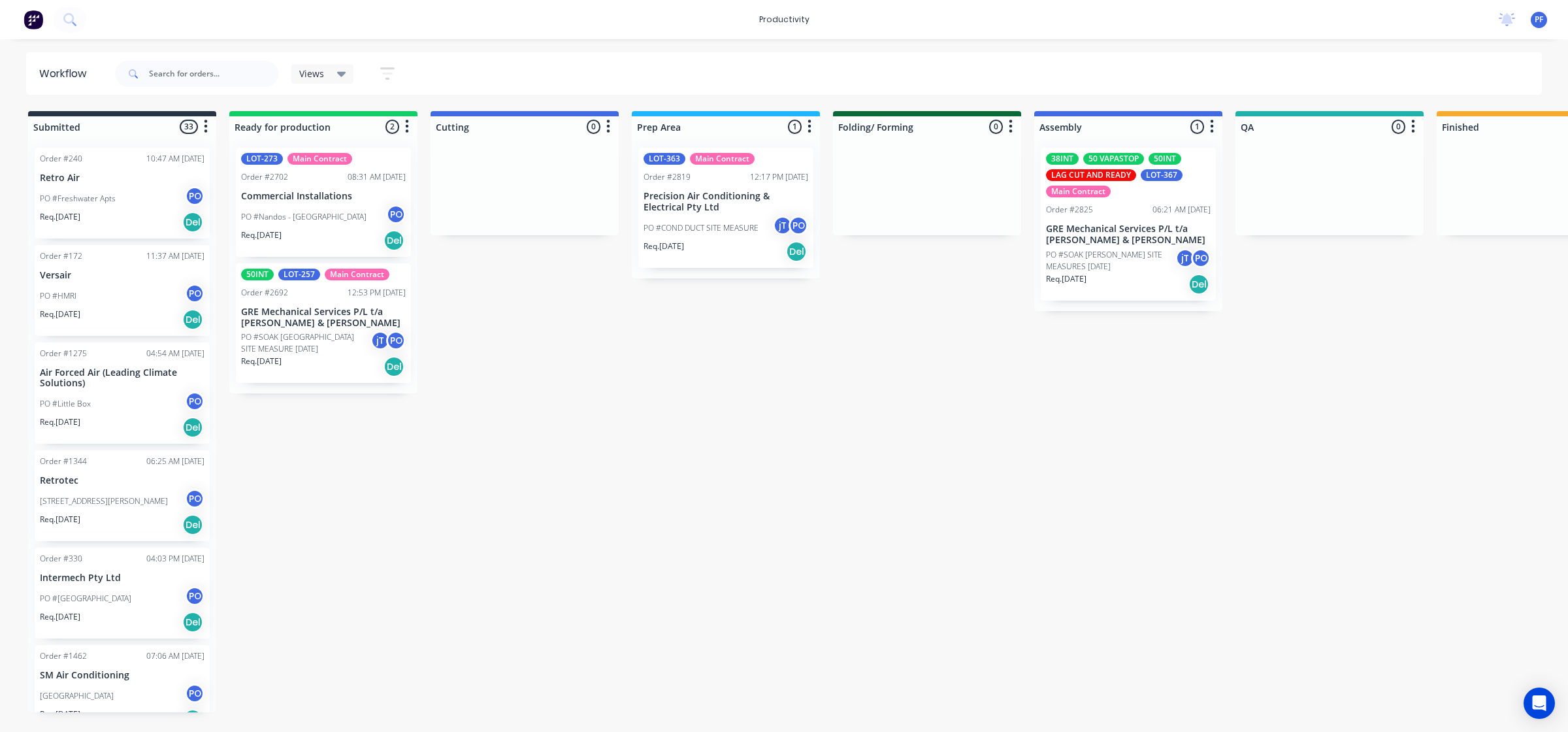
scroll to position [0, 468]
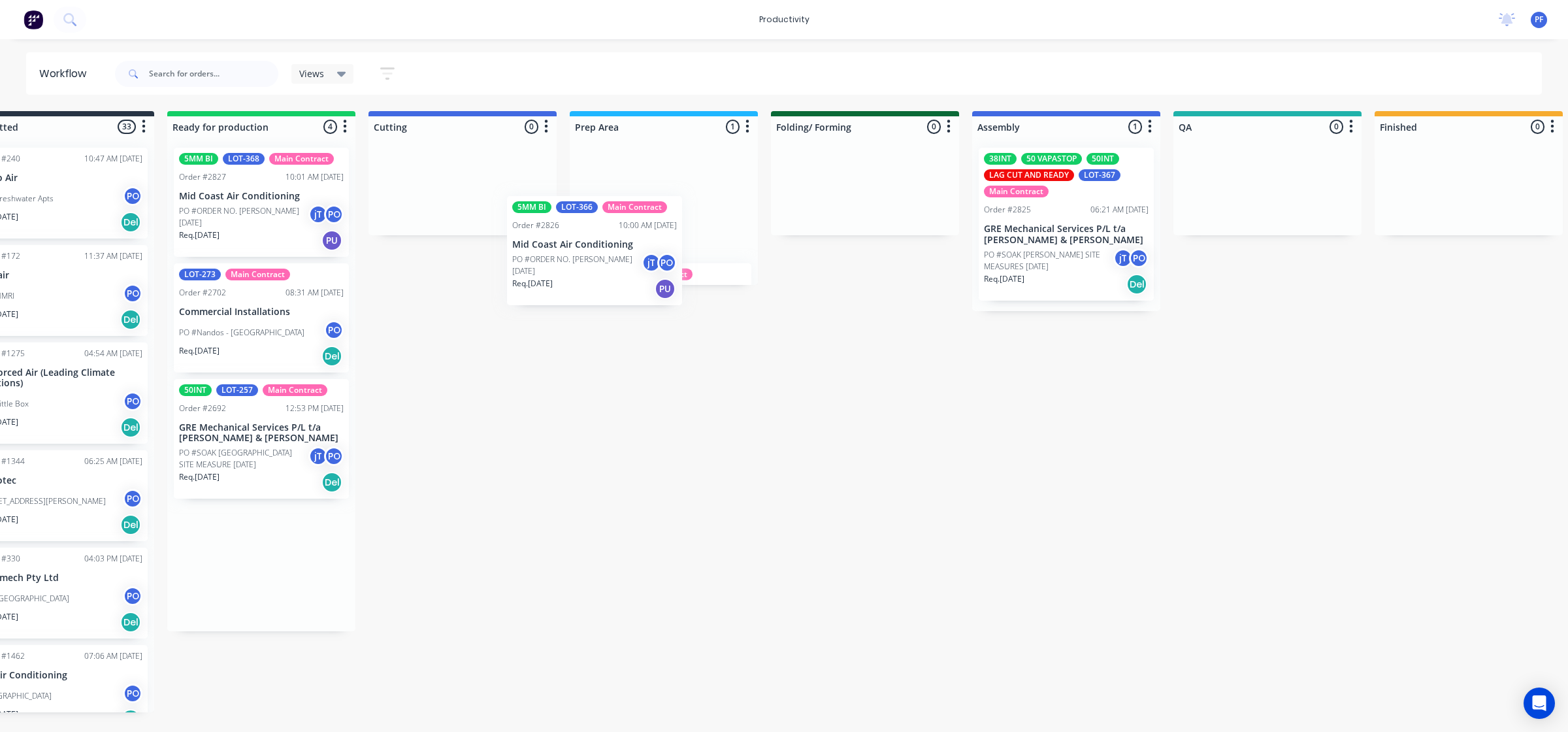
scroll to position [0, 60]
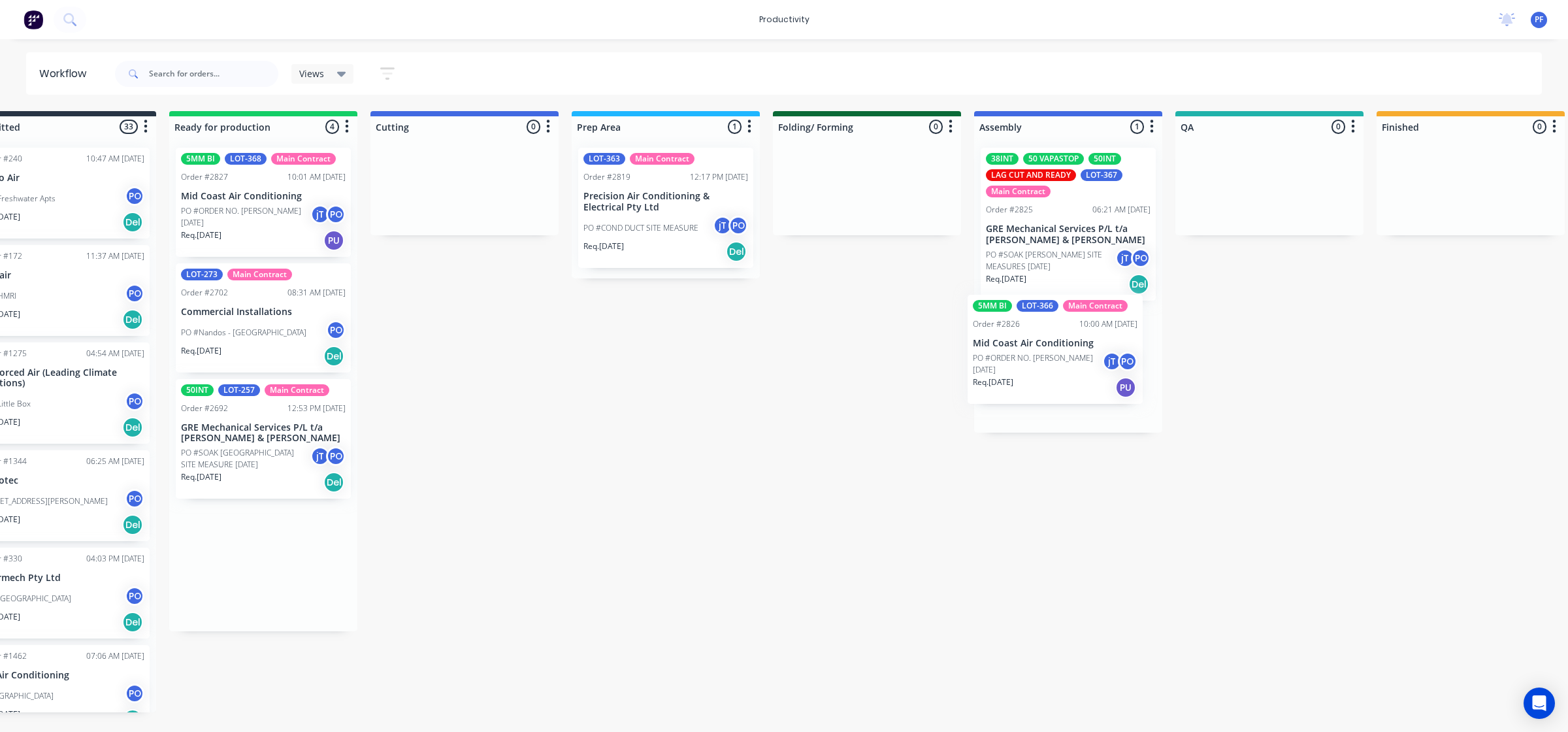
drag, startPoint x: 222, startPoint y: 356, endPoint x: 1040, endPoint y: 376, distance: 818.2
click at [1040, 376] on div "Submitted 33 Order #240 10:47 AM [DATE] Retro Air PO #Freshwater Apts PO Req. […" at bounding box center [1208, 411] width 2558 height 601
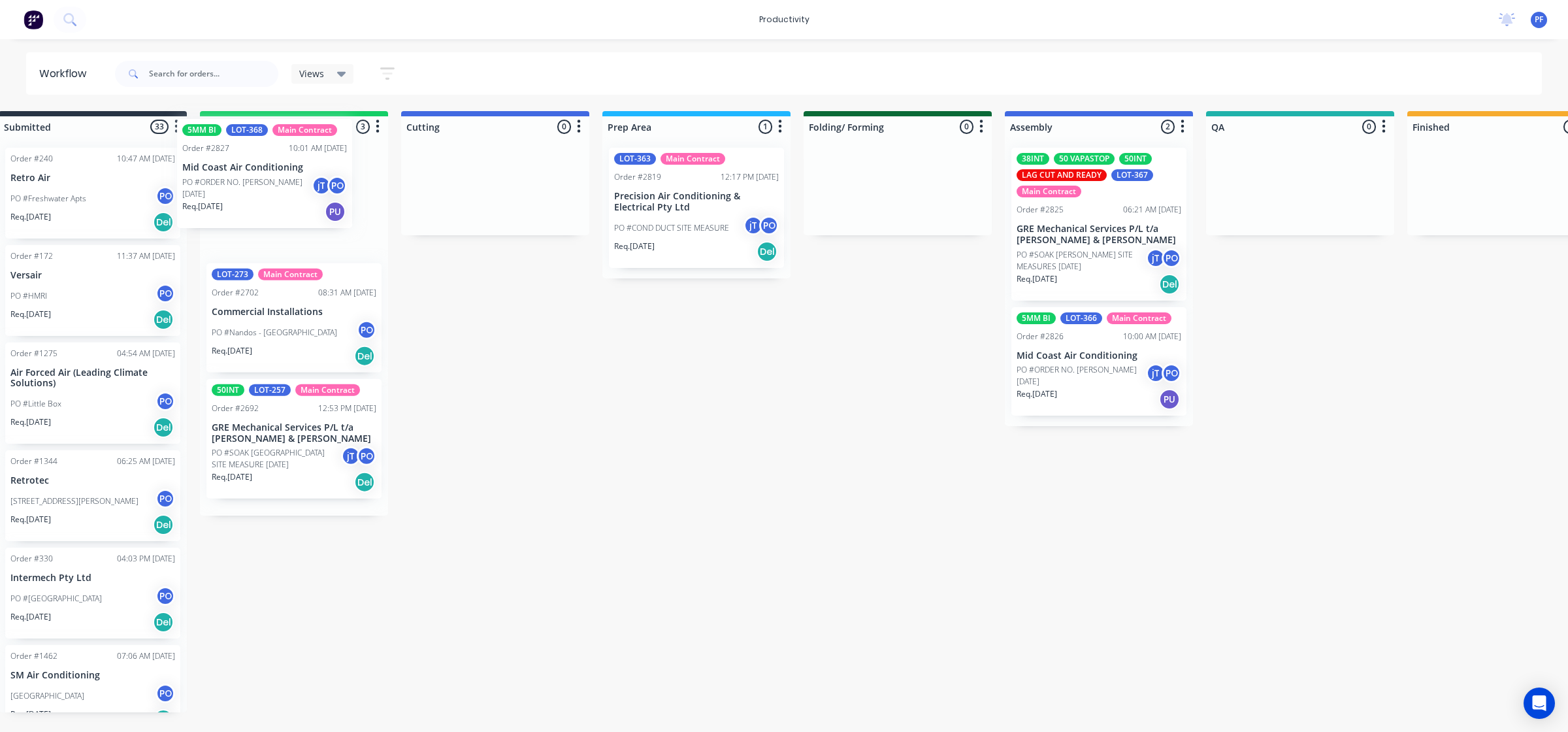
drag, startPoint x: 242, startPoint y: 227, endPoint x: 275, endPoint y: 212, distance: 36.2
click at [251, 203] on div "5MM BI LOT-368 Main Contract Order #2827 10:01 AM [DATE] Mid Coast Air Conditio…" at bounding box center [294, 326] width 188 height 378
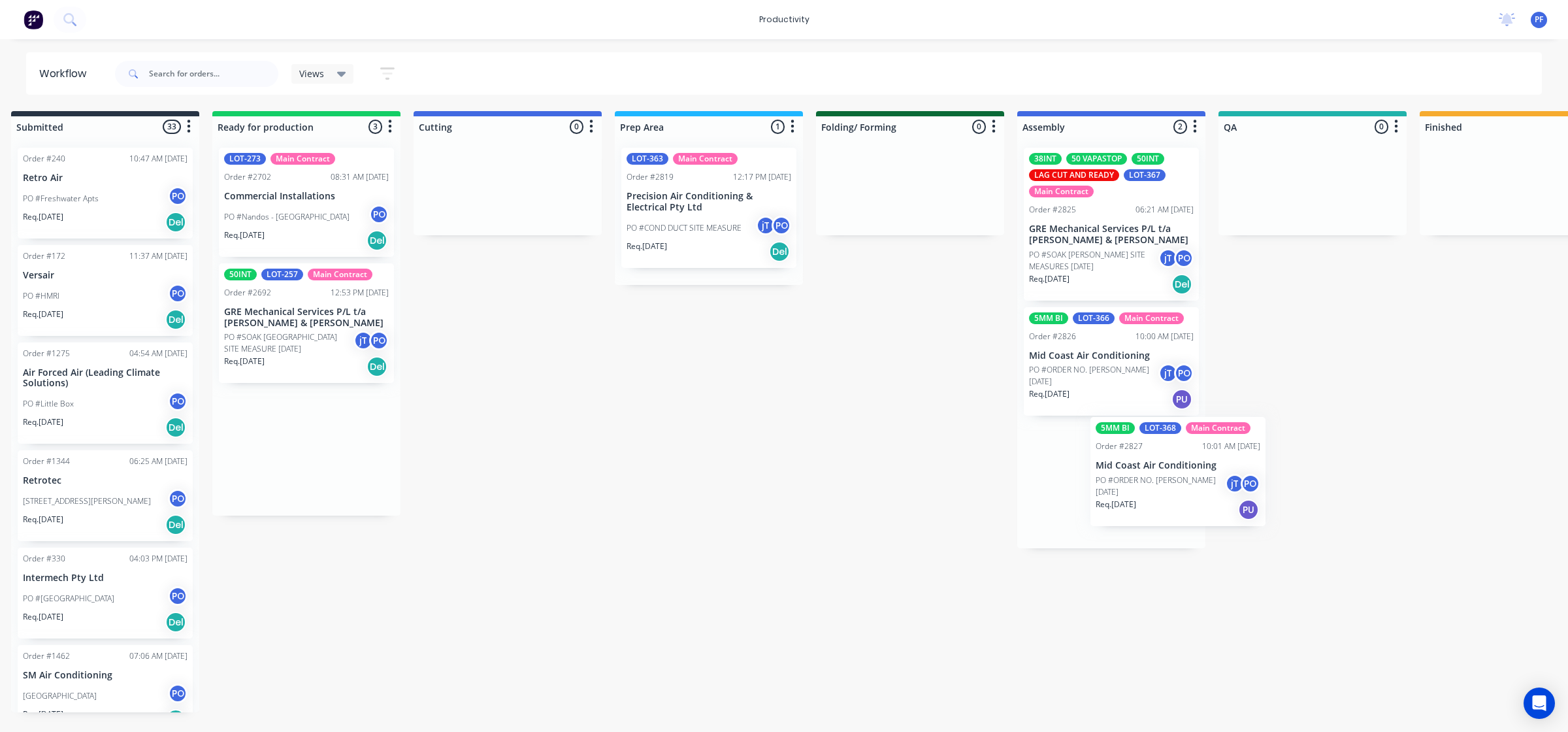
scroll to position [0, 22]
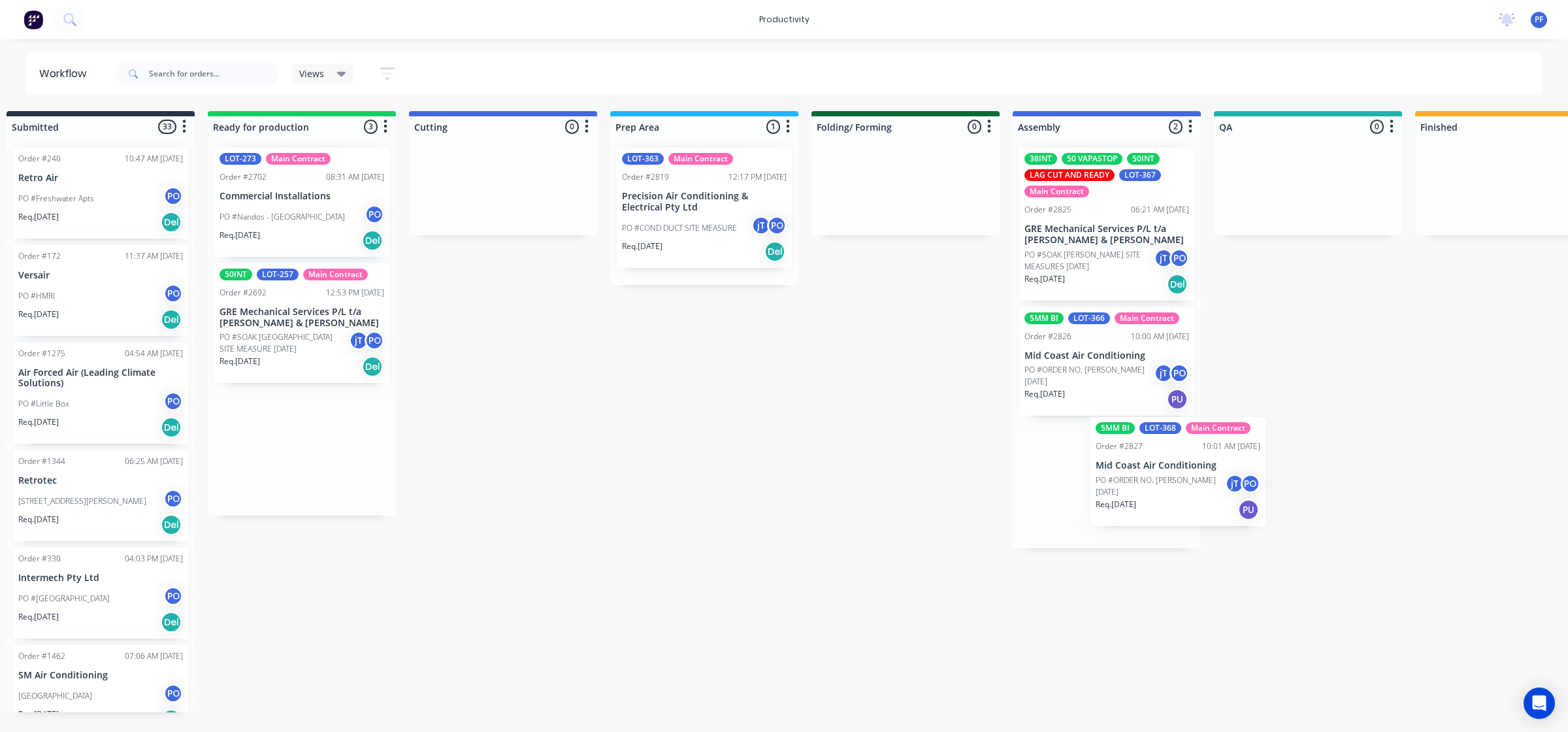
drag, startPoint x: 350, startPoint y: 231, endPoint x: 1124, endPoint y: 468, distance: 809.5
click at [1124, 468] on div "Submitted 33 Order #240 10:47 AM [DATE] Retro Air PO #Freshwater Apts PO Req. […" at bounding box center [1247, 411] width 2558 height 601
